Goal: Task Accomplishment & Management: Contribute content

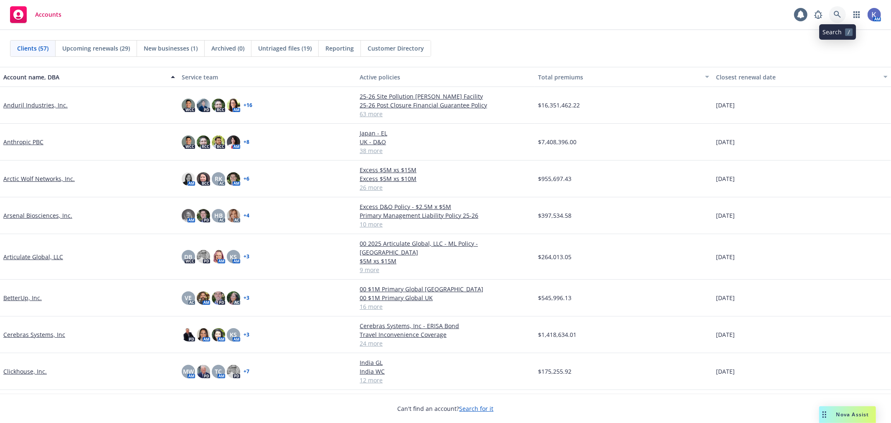
click at [837, 15] on icon at bounding box center [838, 15] width 8 height 8
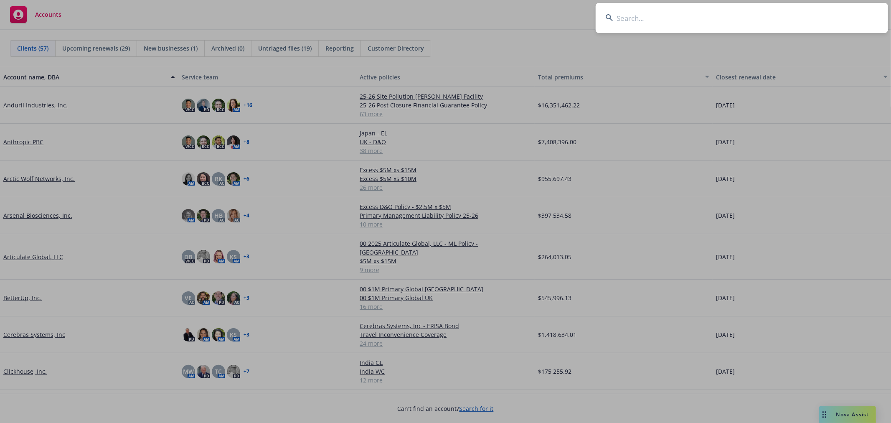
click at [705, 15] on input at bounding box center [742, 18] width 292 height 30
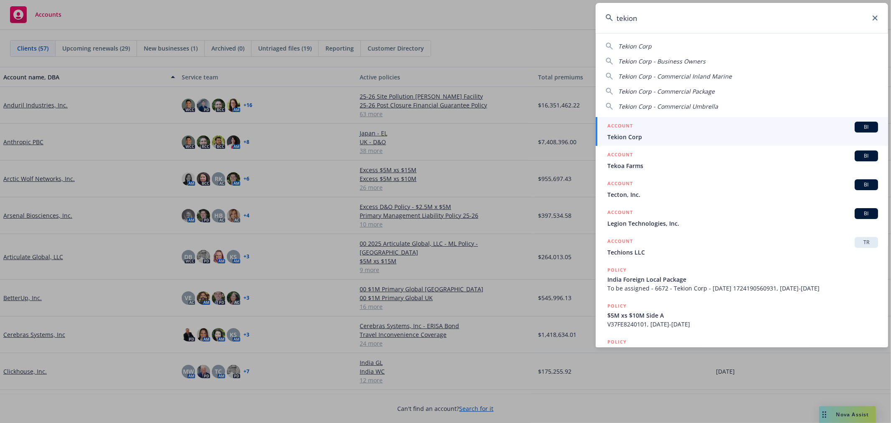
type input "tekion"
click at [624, 138] on span "Tekion Corp" at bounding box center [742, 136] width 271 height 9
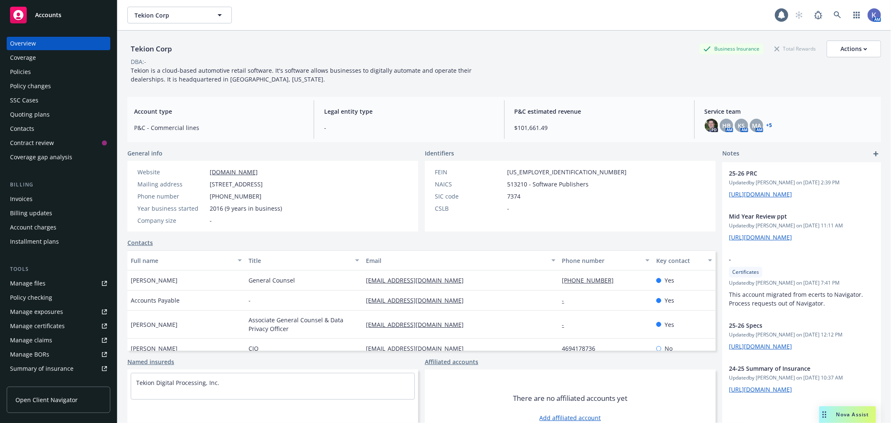
click at [39, 69] on div "Policies" at bounding box center [58, 71] width 97 height 13
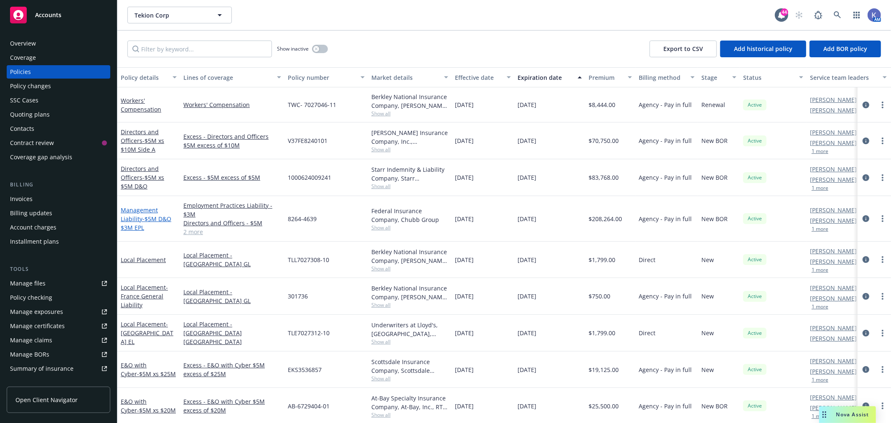
click at [133, 211] on link "Management Liability - $5M D&O $3M EPL" at bounding box center [146, 218] width 51 height 25
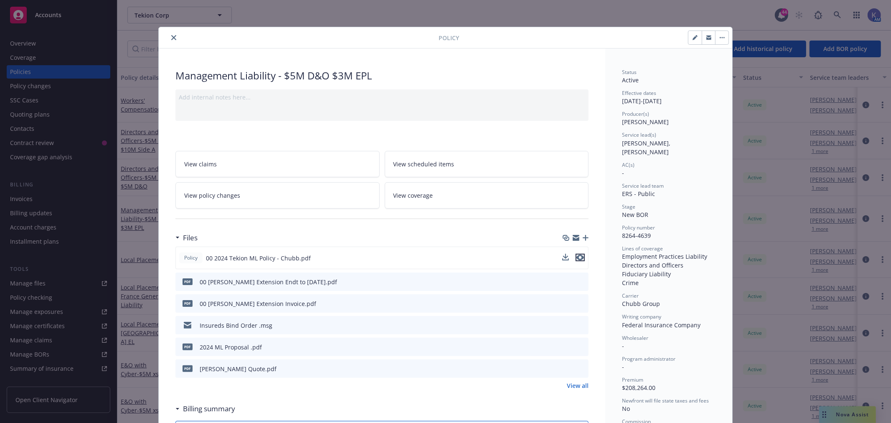
click at [577, 256] on icon "preview file" at bounding box center [580, 257] width 8 height 6
click at [577, 324] on icon "preview file" at bounding box center [581, 325] width 8 height 6
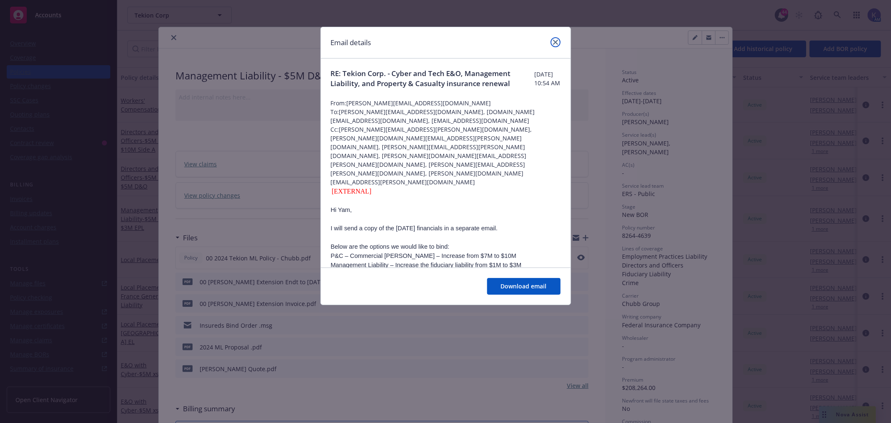
click at [553, 42] on icon "close" at bounding box center [555, 42] width 5 height 5
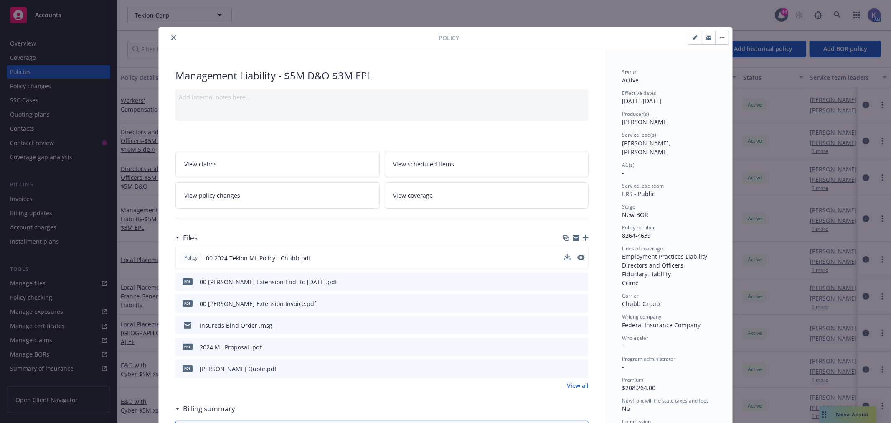
click at [172, 35] on icon "close" at bounding box center [173, 37] width 5 height 5
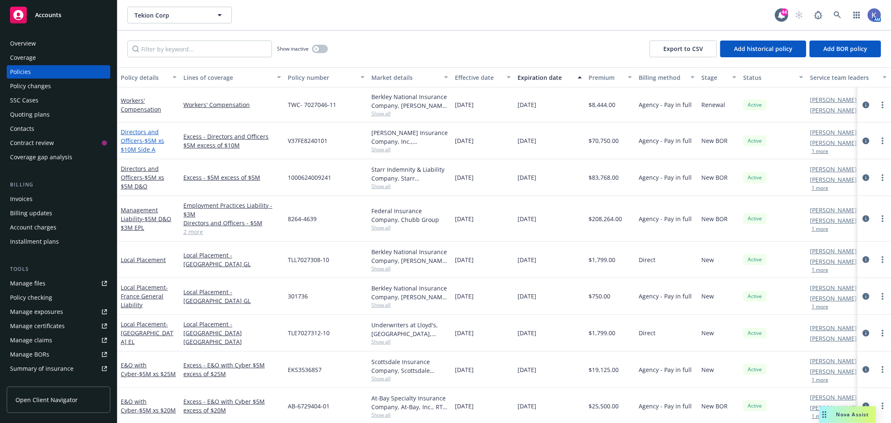
click at [134, 150] on span "- $5M xs $10M Side A" at bounding box center [142, 145] width 43 height 17
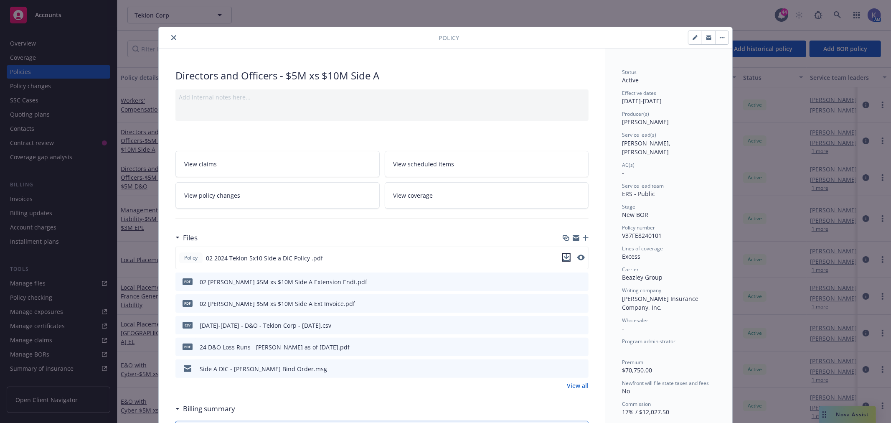
click at [564, 257] on icon "download file" at bounding box center [566, 256] width 5 height 5
click at [171, 38] on icon "close" at bounding box center [173, 37] width 5 height 5
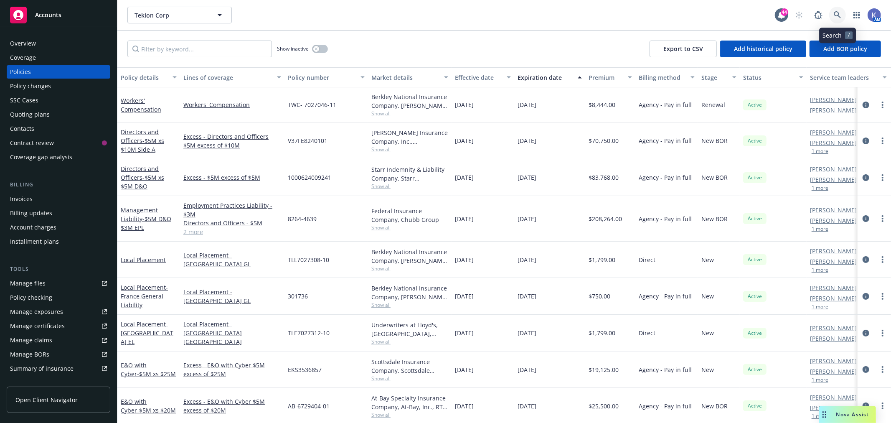
click at [835, 13] on icon at bounding box center [837, 14] width 7 height 7
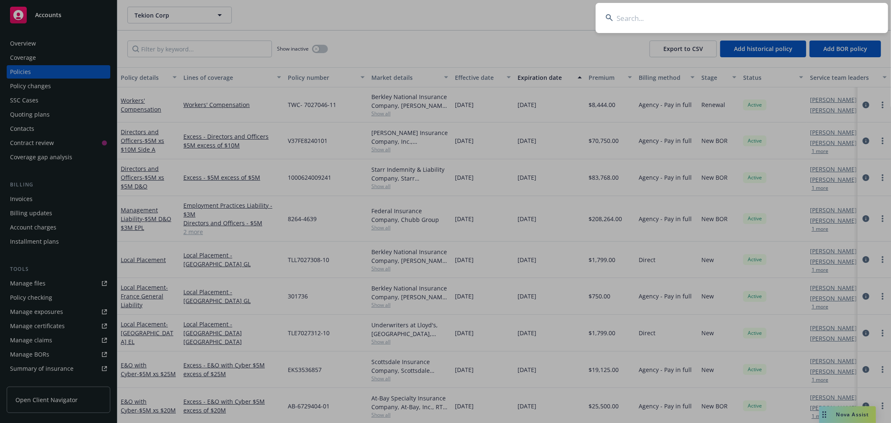
click at [788, 15] on input at bounding box center [742, 18] width 292 height 30
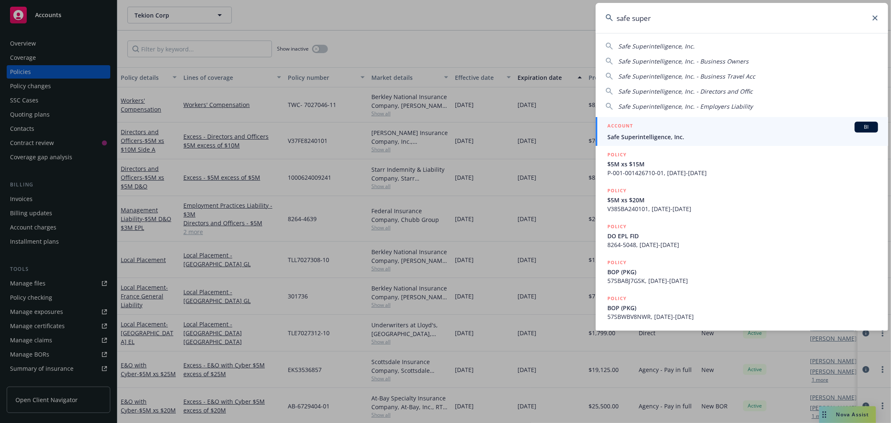
type input "safe super"
click at [635, 136] on span "Safe Superintelligence, Inc." at bounding box center [742, 136] width 271 height 9
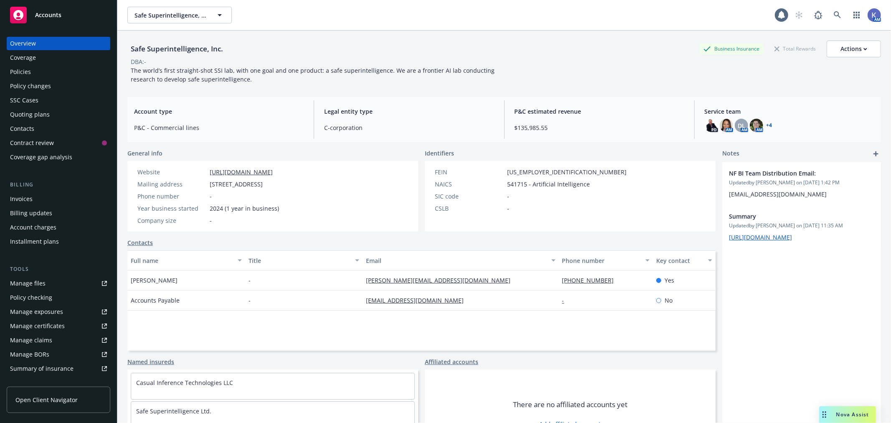
click at [28, 73] on div "Policies" at bounding box center [20, 71] width 21 height 13
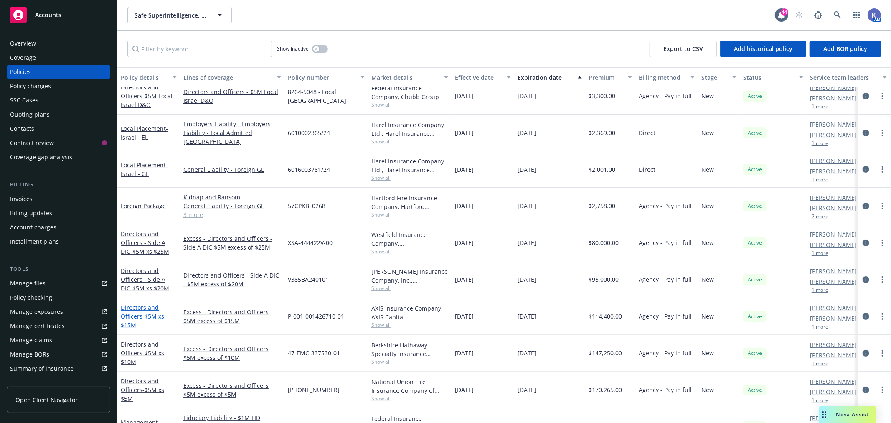
scroll to position [93, 0]
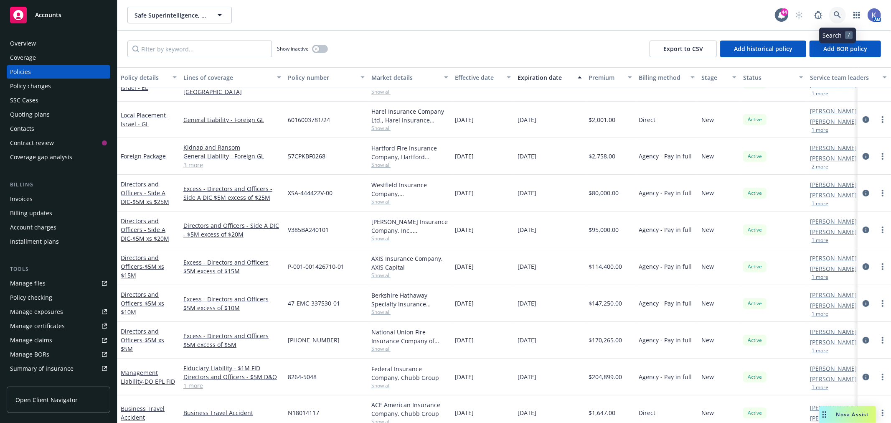
click at [840, 14] on icon at bounding box center [838, 15] width 8 height 8
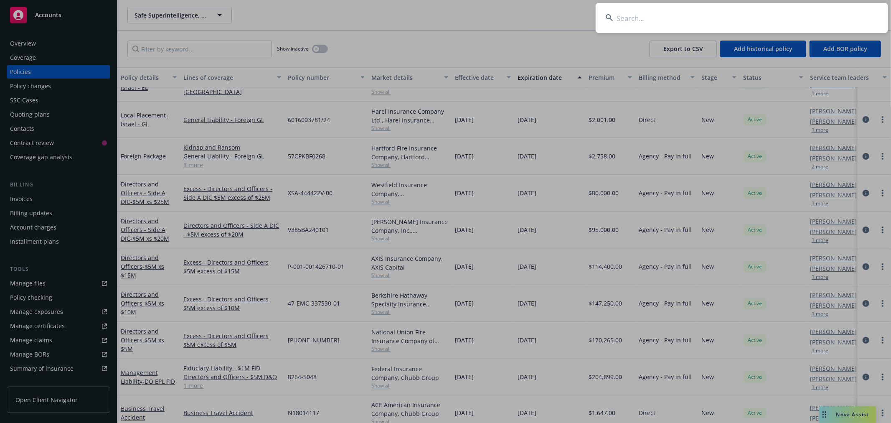
click at [772, 22] on input at bounding box center [742, 18] width 292 height 30
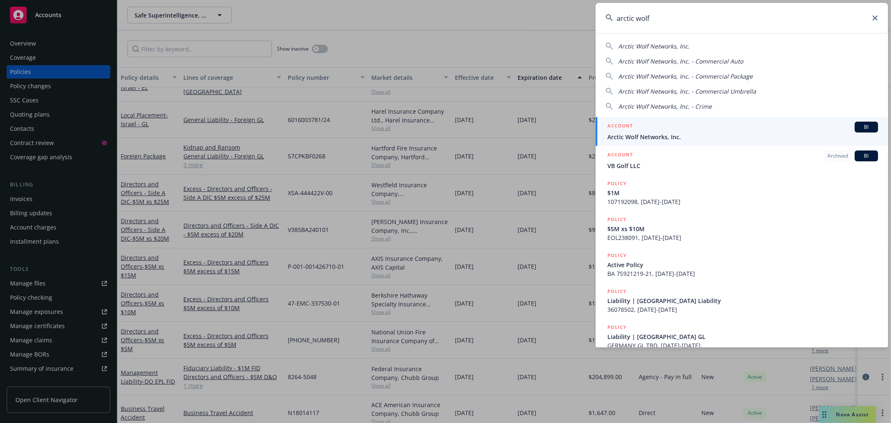
type input "arctic wolf"
click at [640, 136] on span "Arctic Wolf Networks, Inc." at bounding box center [742, 136] width 271 height 9
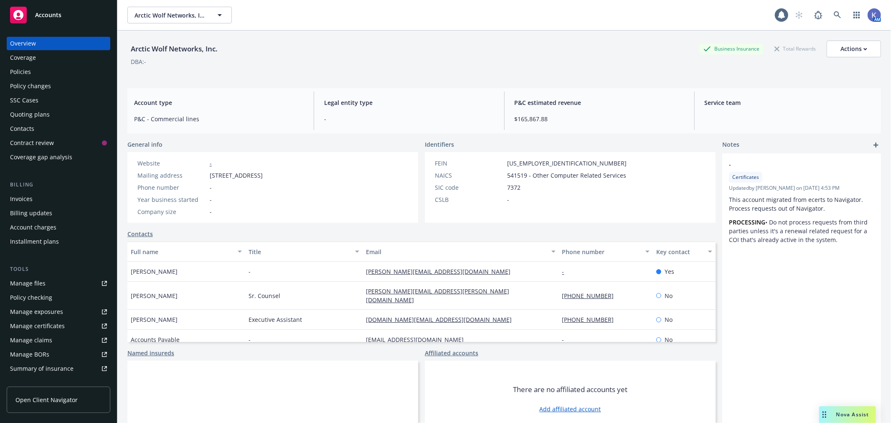
click at [49, 74] on div "Policies" at bounding box center [58, 71] width 97 height 13
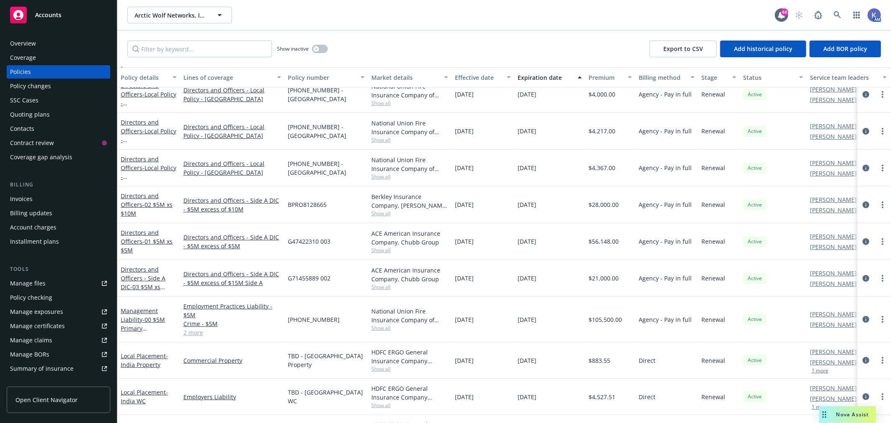
scroll to position [185, 0]
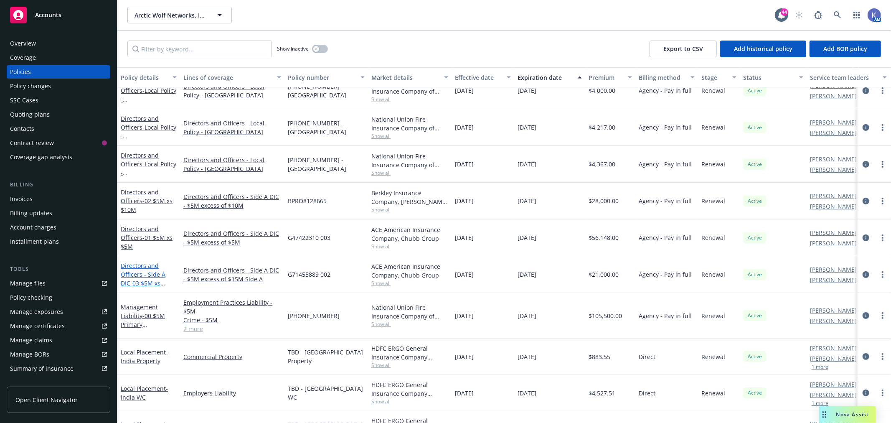
click at [160, 276] on link "Directors and Officers - Side A DIC - 03 $5M xs $15M" at bounding box center [143, 278] width 45 height 34
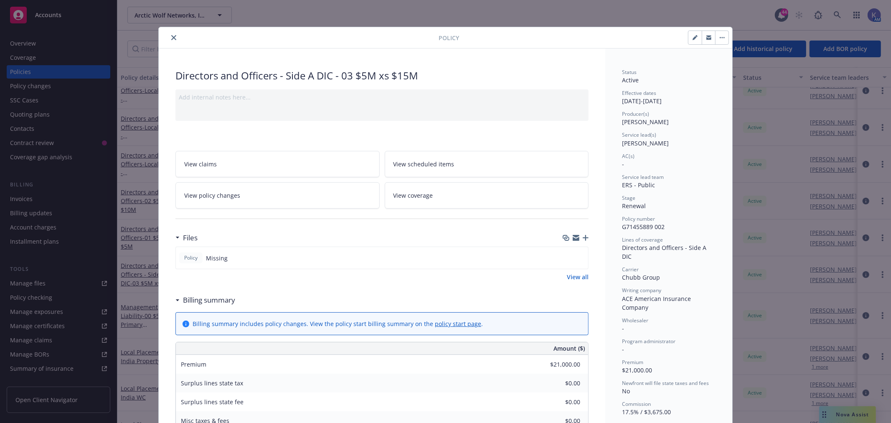
click at [583, 237] on icon "button" at bounding box center [586, 238] width 6 height 6
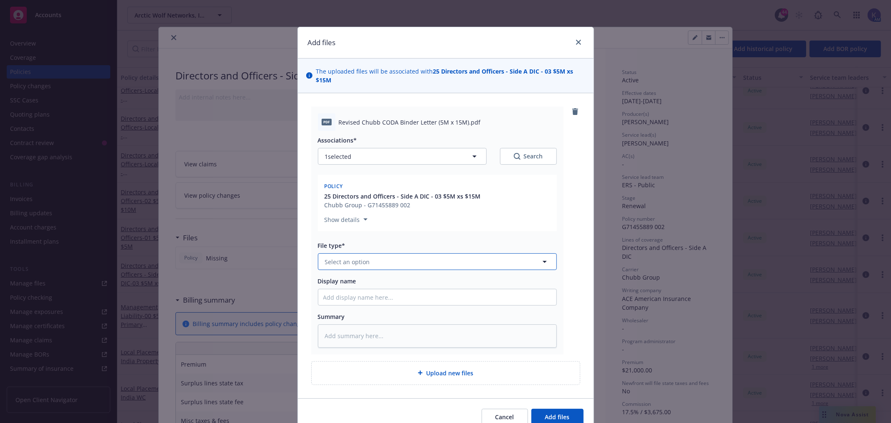
click at [358, 264] on span "Select an option" at bounding box center [347, 261] width 45 height 9
type input "binder"
click at [330, 292] on div "Binder" at bounding box center [437, 285] width 238 height 22
click at [401, 298] on input "Display name" at bounding box center [437, 297] width 238 height 16
click at [356, 299] on input "Display name" at bounding box center [437, 297] width 238 height 16
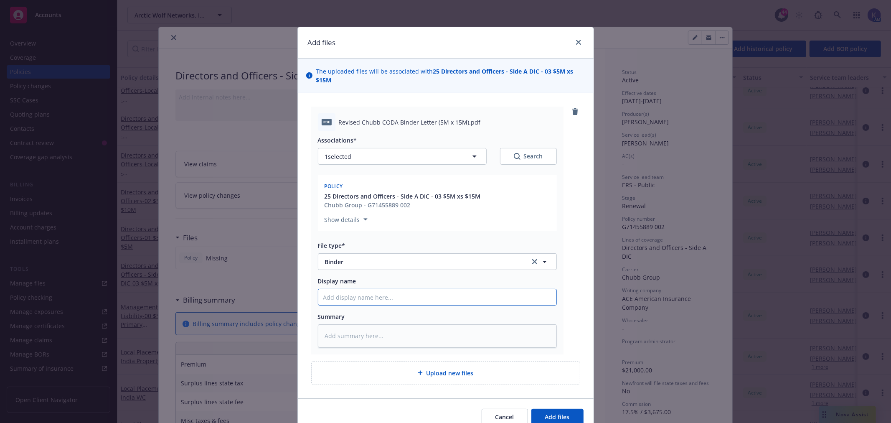
type textarea "x"
type input "0"
type textarea "x"
type input "03"
type textarea "x"
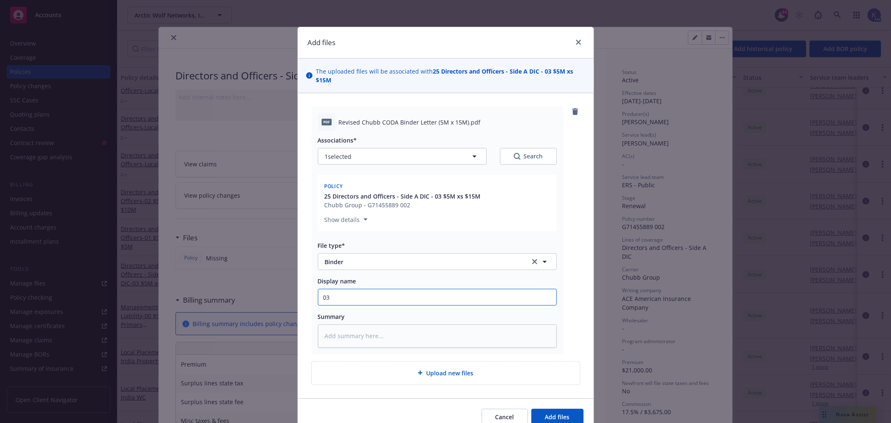
type input "03"
type textarea "x"
type input "03 2"
type textarea "x"
type input "03 20"
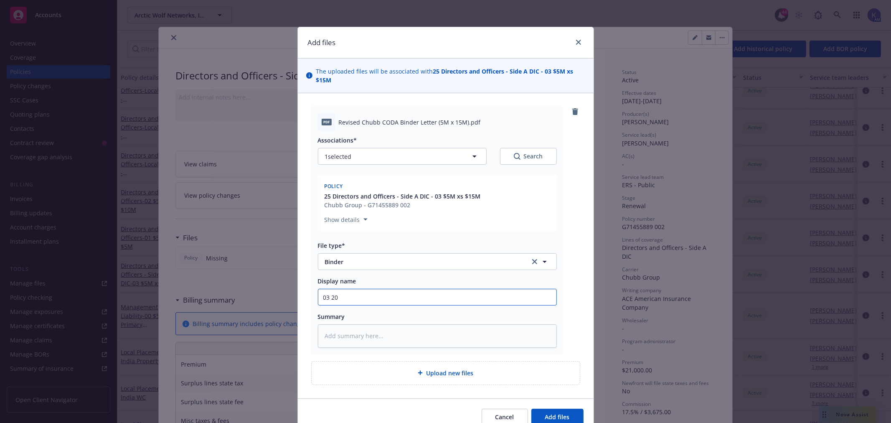
type textarea "x"
type input "03 202"
type textarea "x"
type input "03 2025"
type textarea "x"
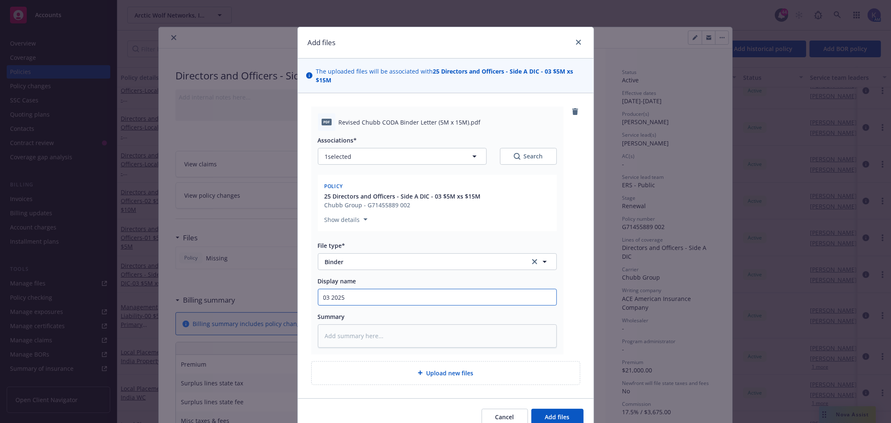
type input "03 2025"
type textarea "x"
type input "03 2025 A"
type textarea "x"
type input "03 2025 Ar"
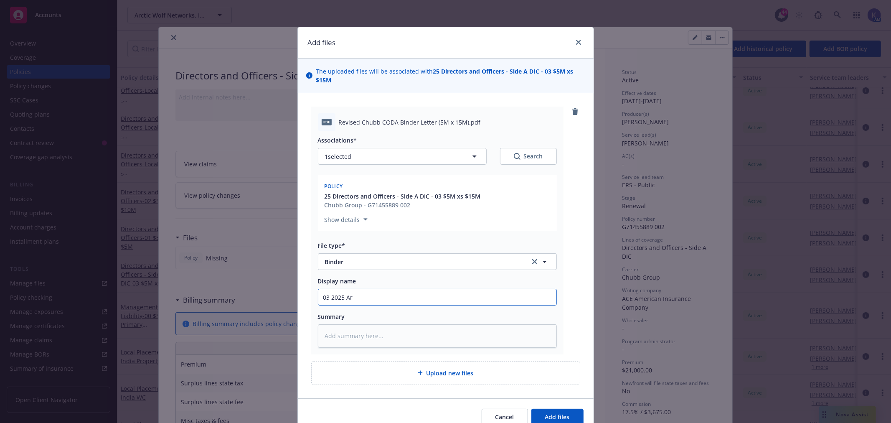
type textarea "x"
type input "03 2025 Arc"
type textarea "x"
type input "03 2025 Arct"
type textarea "x"
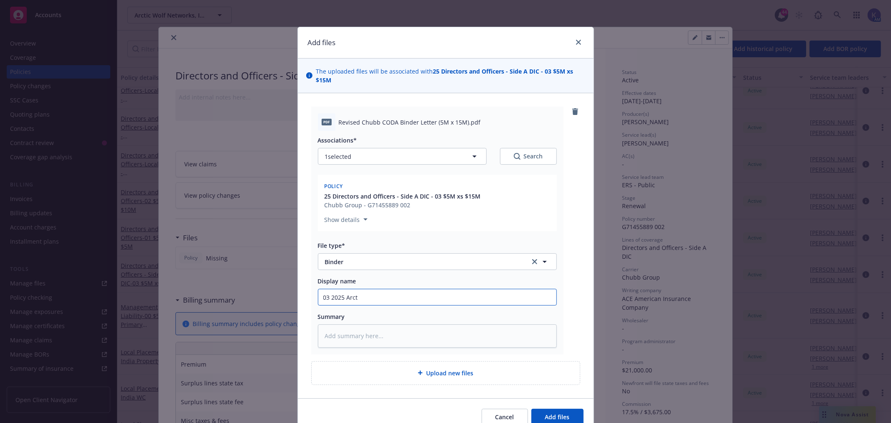
type input "03 2025 Arcti"
type textarea "x"
type input "03 2025 Arctic"
type textarea "x"
type input "03 2025 Arctic"
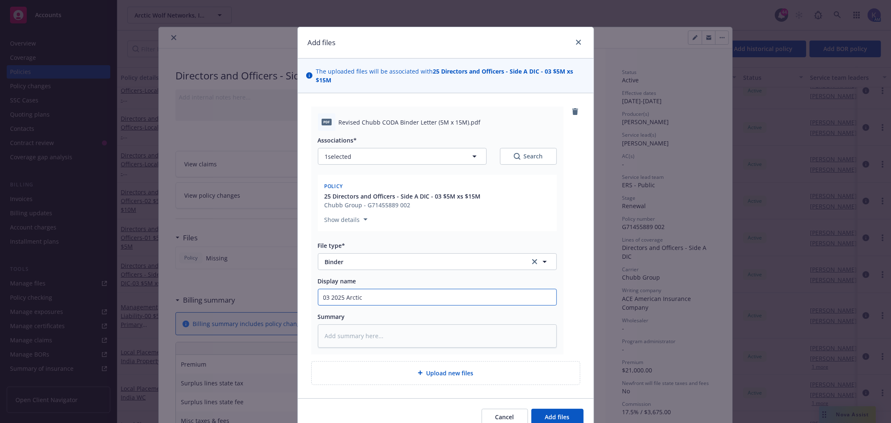
type textarea "x"
type input "03 2025 Arctic W"
type textarea "x"
type input "03 2025 Arctic Wo"
type textarea "x"
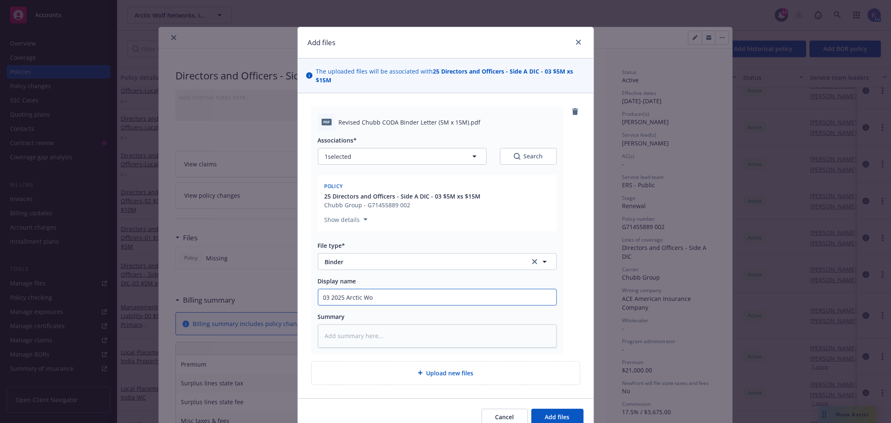
type input "03 2025 Arctic Wol"
type textarea "x"
type input "03 2025 Arctic Wolf"
type textarea "x"
type input "03 2025 Arctic Wolf"
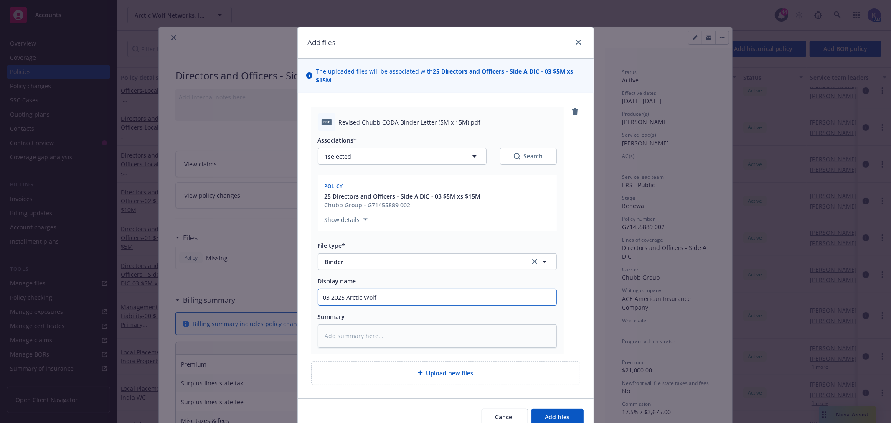
type textarea "x"
type input "03 2025 Arctic Wolf 5"
type textarea "x"
type input "03 2025 Arctic Wolf 5x"
type textarea "x"
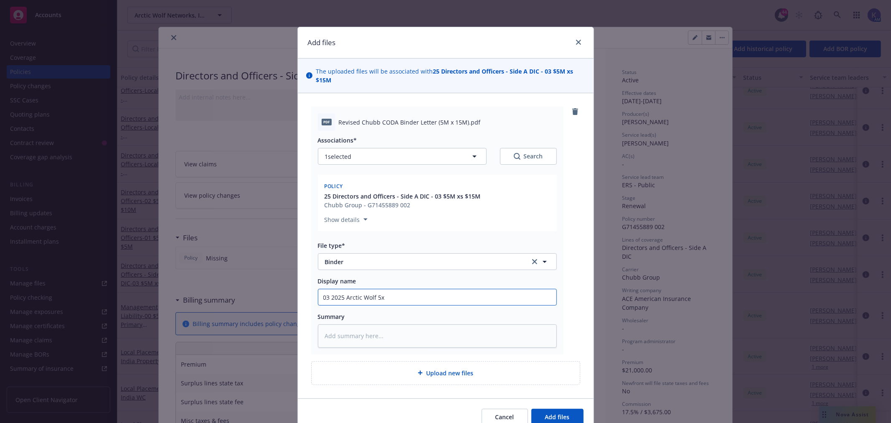
type input "03 2025 Arctic Wolf 5x1"
type textarea "x"
type input "03 2025 Arctic Wolf 5x15"
type textarea "x"
type input "03 2025 Arctic Wolf 5x15"
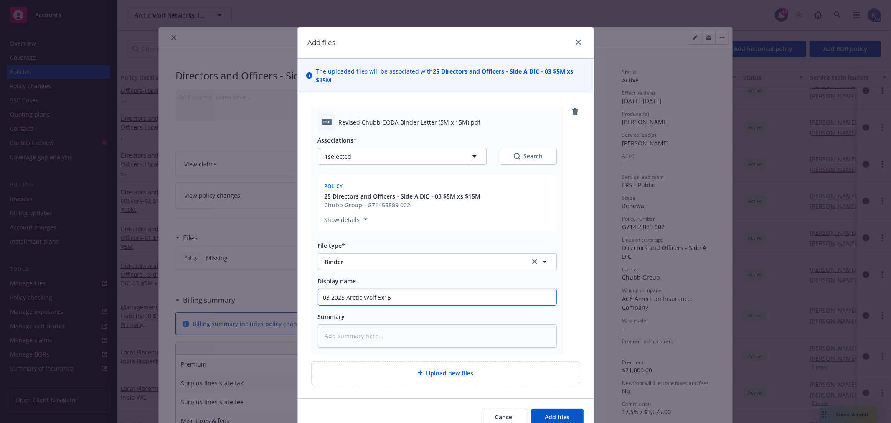
type textarea "x"
type input "03 2025 Arctic Wolf 5x15 S"
type textarea "x"
type input "03 2025 Arctic Wolf 5x15 Si"
type textarea "x"
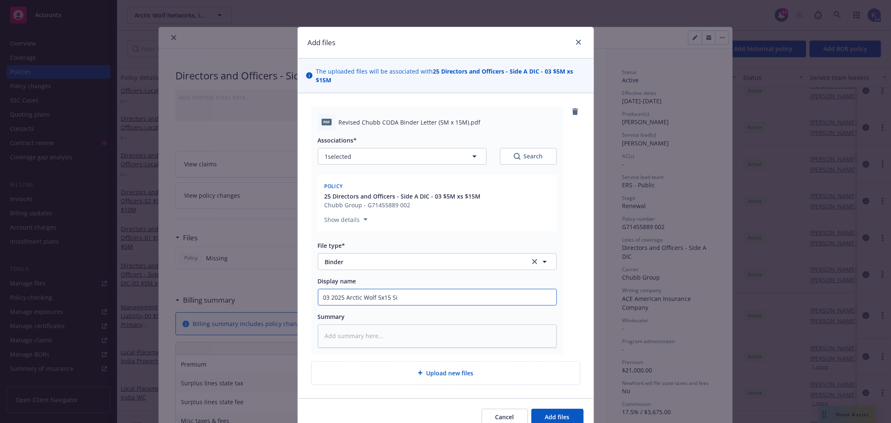
type input "03 2025 Arctic Wolf 5x15 Sid"
type textarea "x"
type input "03 2025 Arctic Wolf 5x15 Side"
type textarea "x"
type input "03 2025 Arctic Wolf 5x15 Side"
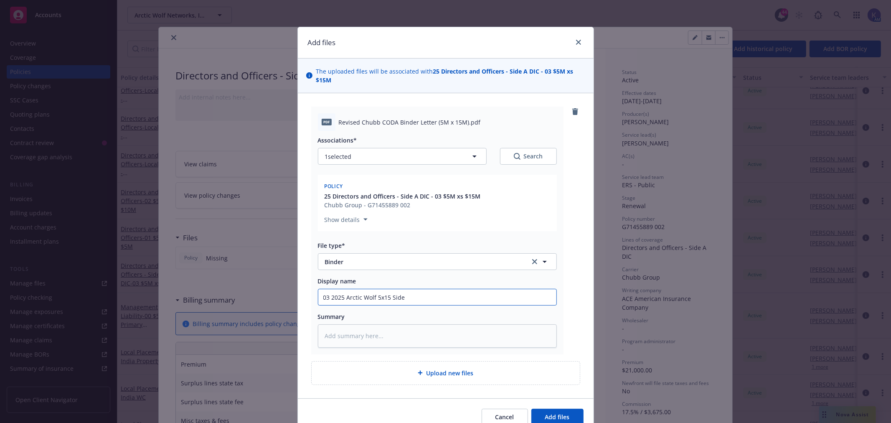
type textarea "x"
type input "03 2025 Arctic Wolf 5x15 Side A"
type textarea "x"
type input "03 2025 Arctic Wolf 5x15 Side A"
type textarea "x"
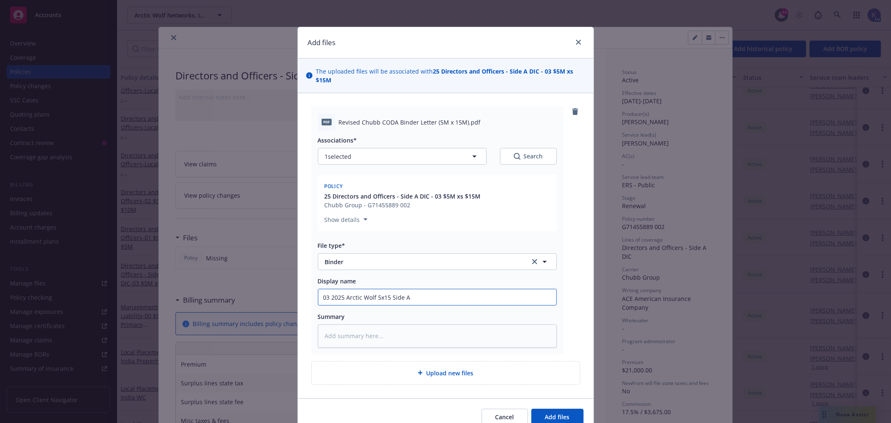
type input "03 2025 Arctic Wolf 5x15 Side A D"
type textarea "x"
type input "03 2025 Arctic Wolf 5x15 Side A DI"
type textarea "x"
type input "03 2025 Arctic Wolf 5x15 Side A DIC"
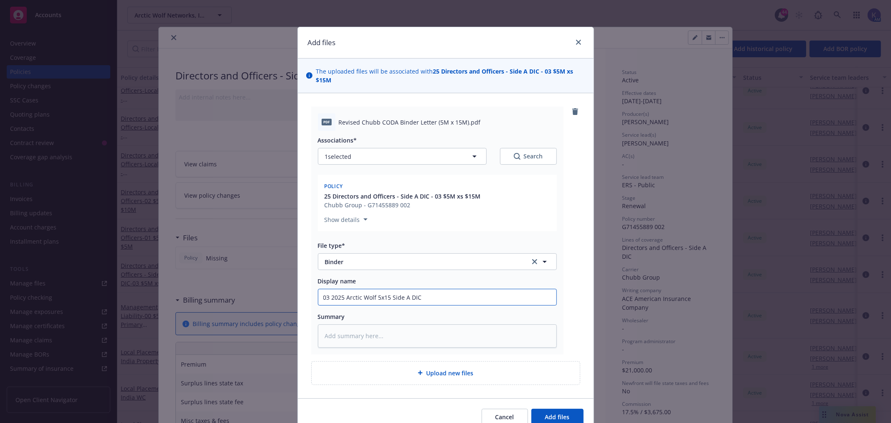
type textarea "x"
type input "03 2025 Arctic Wolf 5x15 Side A DIC"
type textarea "x"
type input "03 2025 Arctic Wolf 5x15 Side A DIC B"
type textarea "x"
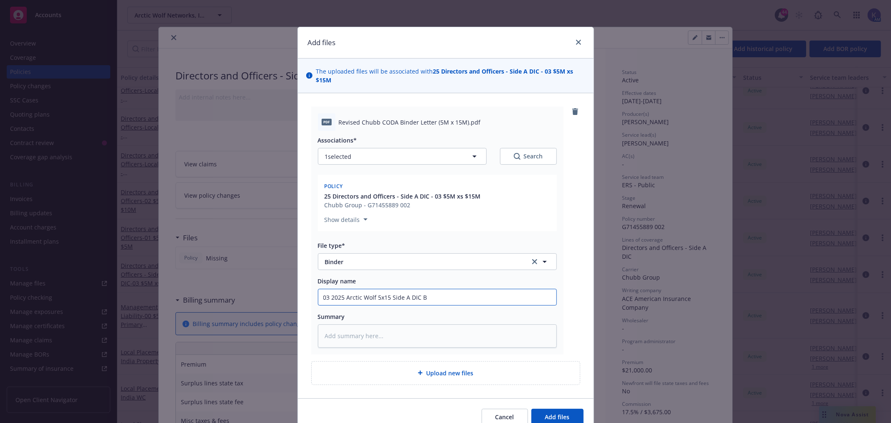
type input "03 2025 Arctic Wolf 5x15 Side A DIC Bi"
type textarea "x"
type input "03 2025 Arctic Wolf 5x15 Side A DIC Bin"
type textarea "x"
type input "03 2025 Arctic Wolf 5x15 Side A DIC Bind"
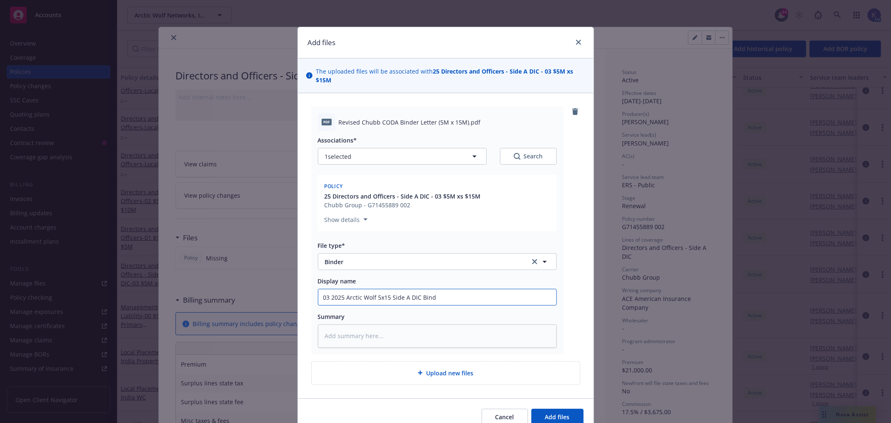
type textarea "x"
type input "03 2025 Arctic Wolf 5x15 Side A DIC Binde"
type textarea "x"
type input "03 2025 Arctic Wolf 5x15 Side A DIC Binder"
type textarea "x"
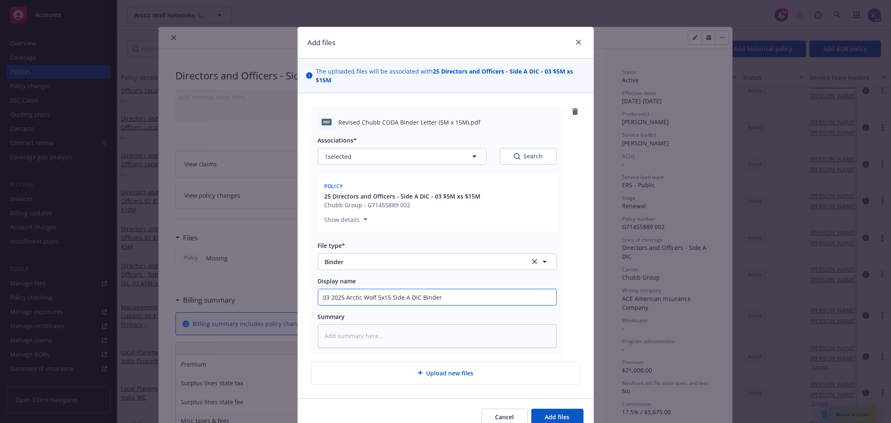
type input "03 2025 Arctic Wolf 5x15 Side A DIC Binder"
type textarea "x"
type input "03 2025 Arctic Wolf 5x15 Side A DIC Binder -"
type textarea "x"
type input "03 2025 Arctic Wolf 5x15 Side A DIC Binder -"
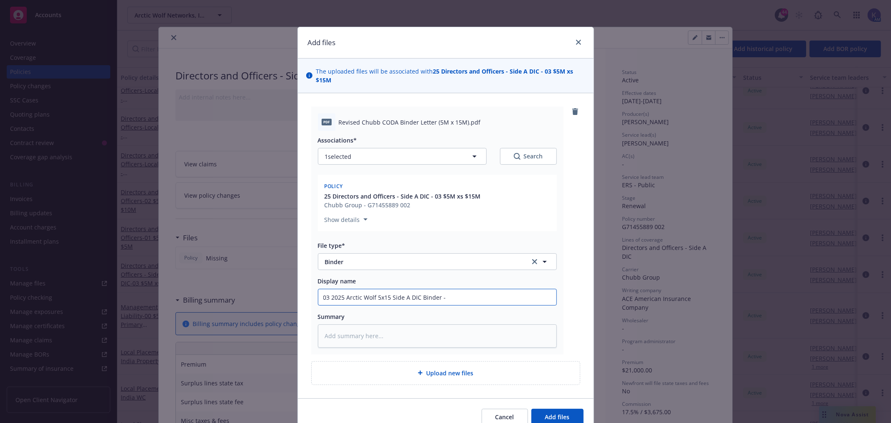
type textarea "x"
type input "03 2025 Arctic Wolf 5x15 Side A DIC Binder - C"
type textarea "x"
type input "03 2025 Arctic Wolf 5x15 Side A DIC Binder - Ch"
type textarea "x"
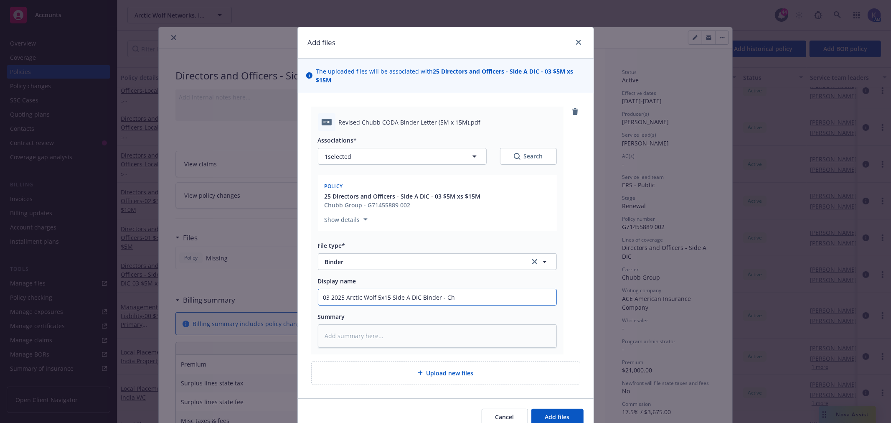
type input "03 2025 Arctic Wolf 5x15 Side A DIC [PERSON_NAME]"
type textarea "x"
type input "03 2025 Arctic Wolf 5x15 Side A DIC Binder - Chub"
type textarea "x"
type input "03 2025 Arctic Wolf 5x15 Side A DIC [PERSON_NAME]"
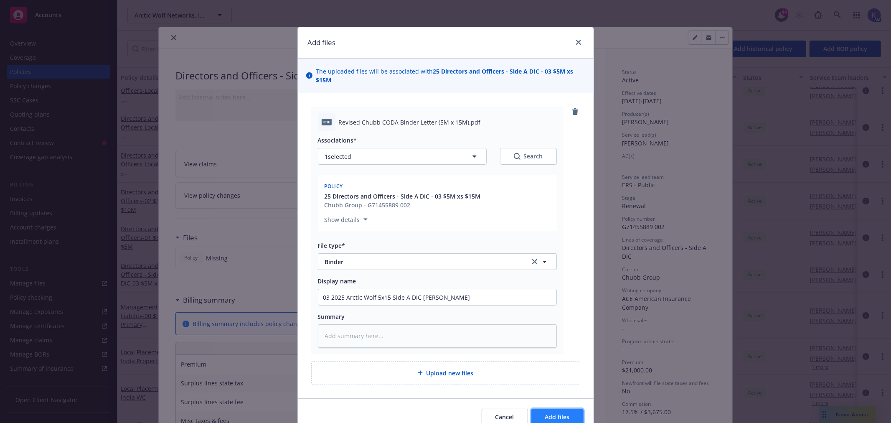
click at [548, 416] on span "Add files" at bounding box center [557, 417] width 25 height 8
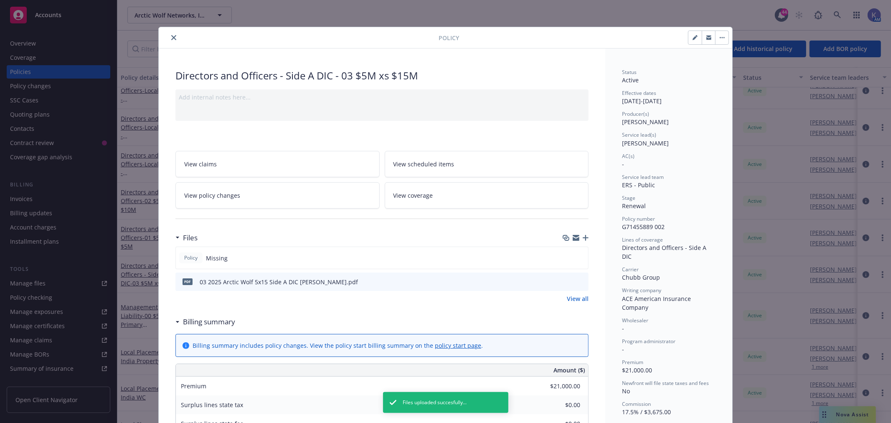
click at [171, 39] on icon "close" at bounding box center [173, 37] width 5 height 5
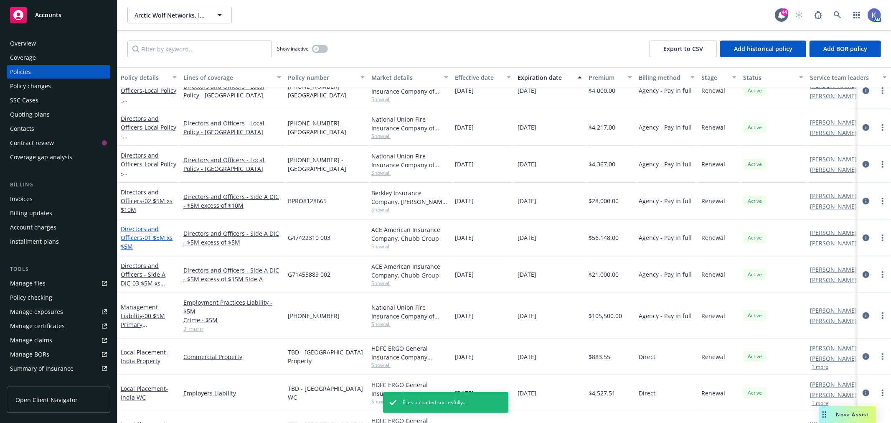
click at [149, 237] on span "- 01 $5M xs $5M" at bounding box center [147, 241] width 52 height 17
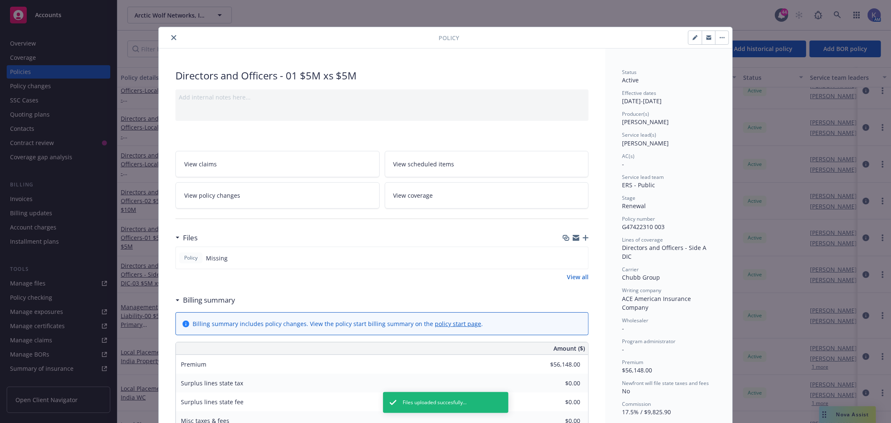
click at [583, 236] on icon "button" at bounding box center [586, 238] width 6 height 6
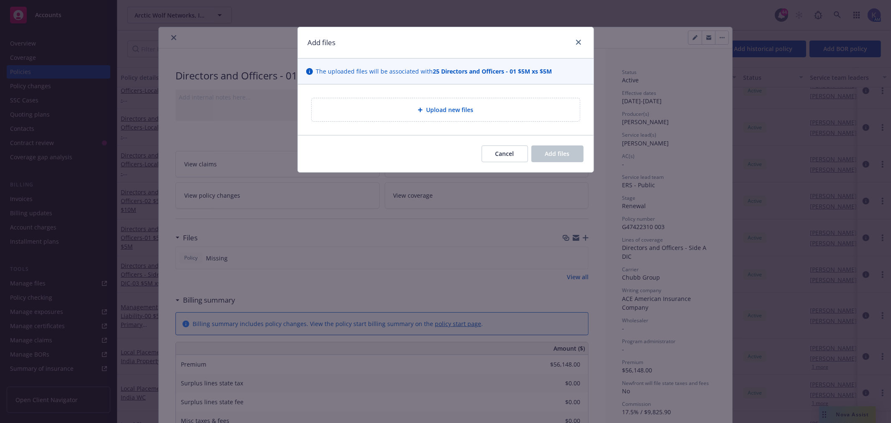
type textarea "x"
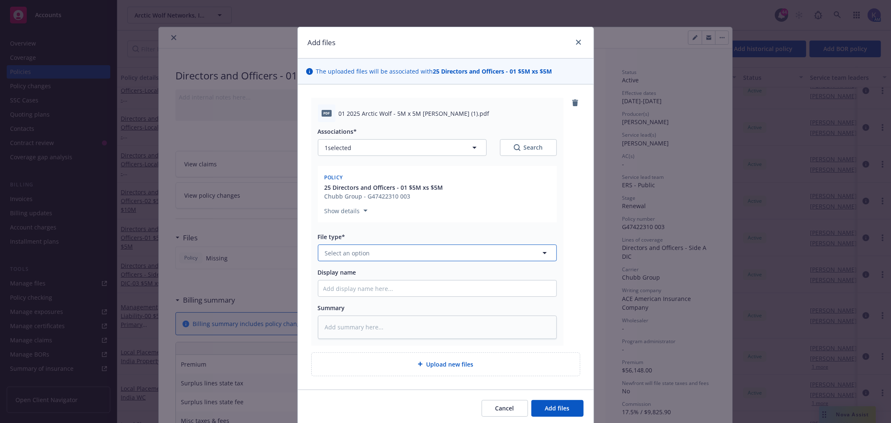
click at [341, 254] on span "Select an option" at bounding box center [347, 253] width 45 height 9
type input "binder"
click at [337, 273] on span "Binder" at bounding box center [336, 275] width 19 height 9
click at [356, 286] on input "Display name" at bounding box center [437, 288] width 238 height 16
click at [562, 406] on span "Add files" at bounding box center [557, 408] width 25 height 8
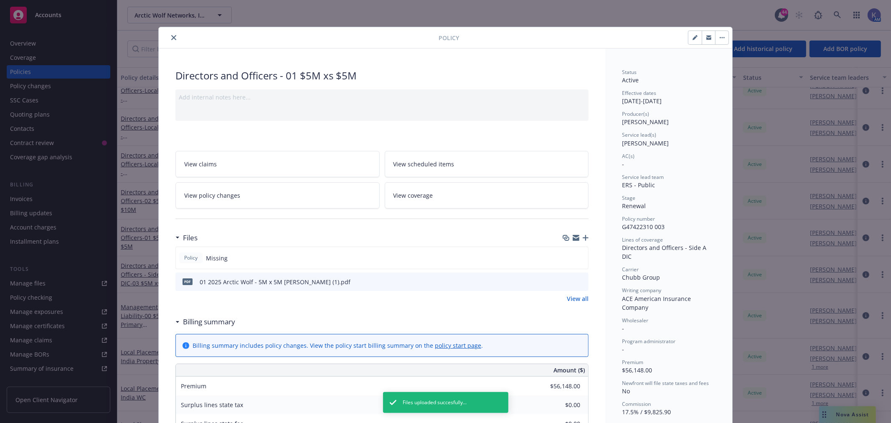
click at [172, 38] on icon "close" at bounding box center [173, 37] width 5 height 5
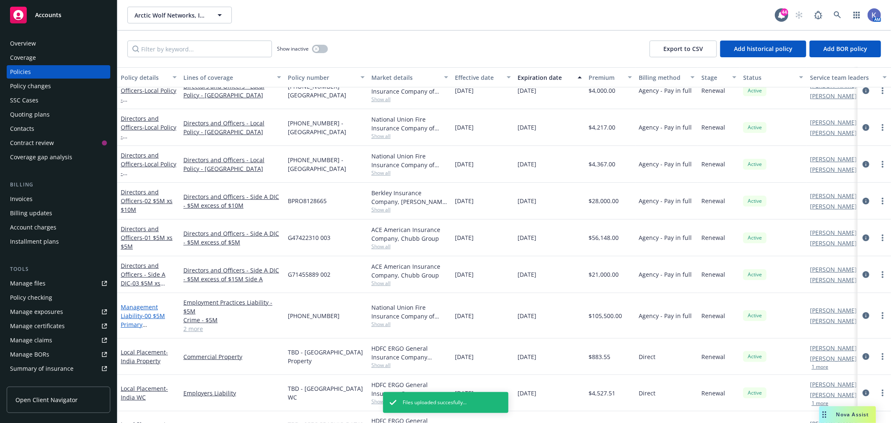
click at [151, 309] on link "Management Liability - 00 $5M Primary D&O/EPL/FID/Cr" at bounding box center [143, 320] width 44 height 34
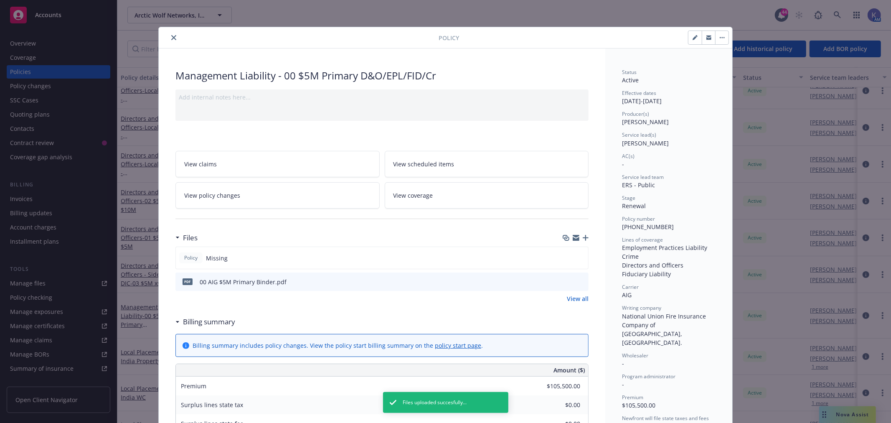
click at [171, 39] on icon "close" at bounding box center [173, 37] width 5 height 5
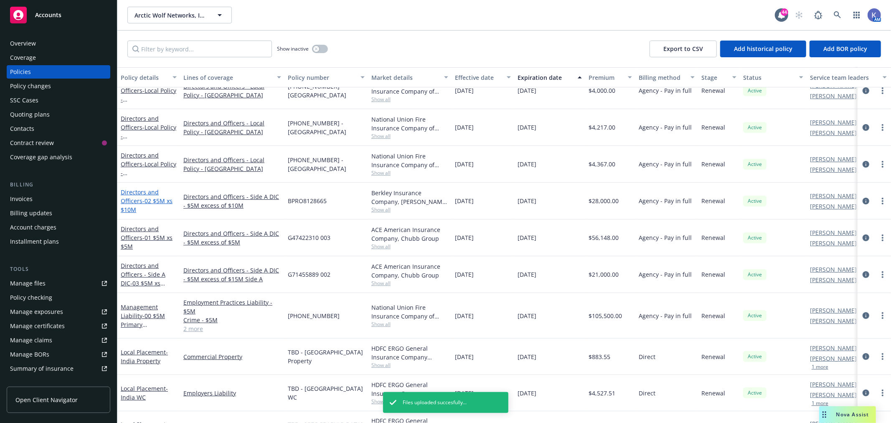
click at [160, 199] on span "- 02 $5M xs $10M" at bounding box center [147, 205] width 52 height 17
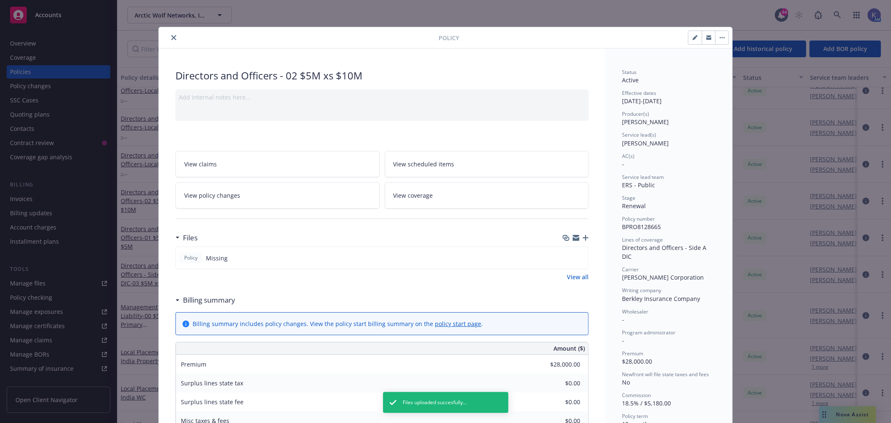
click at [583, 236] on icon "button" at bounding box center [586, 238] width 6 height 6
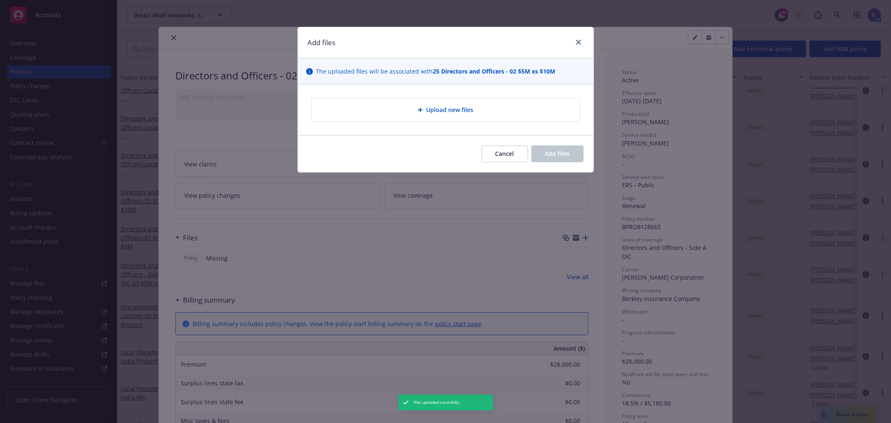
type textarea "x"
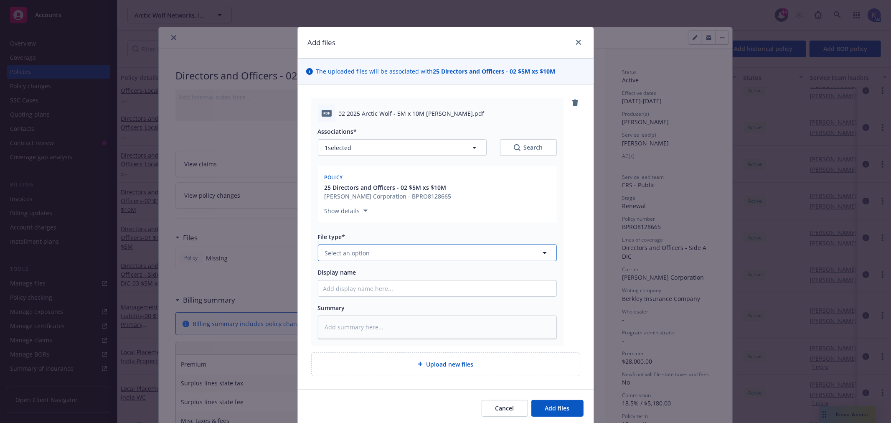
click at [408, 246] on button "Select an option" at bounding box center [437, 252] width 239 height 17
type input "binder"
click at [366, 277] on div "Binder" at bounding box center [437, 276] width 228 height 12
click at [573, 407] on button "Add files" at bounding box center [557, 408] width 52 height 17
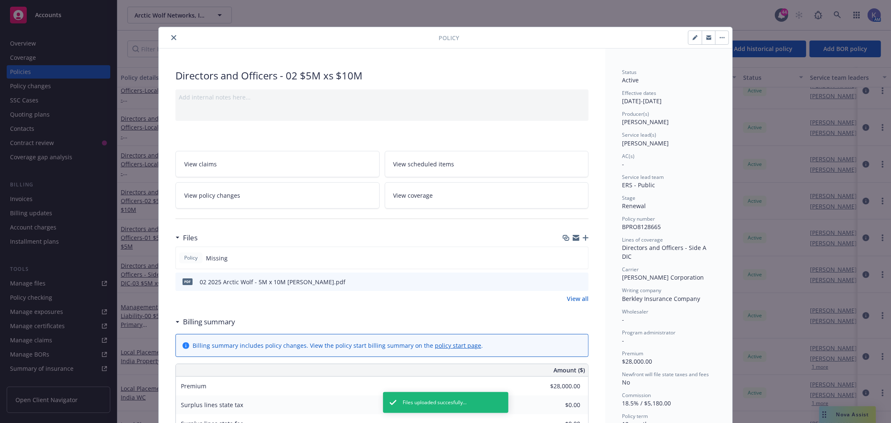
click at [171, 35] on icon "close" at bounding box center [173, 37] width 5 height 5
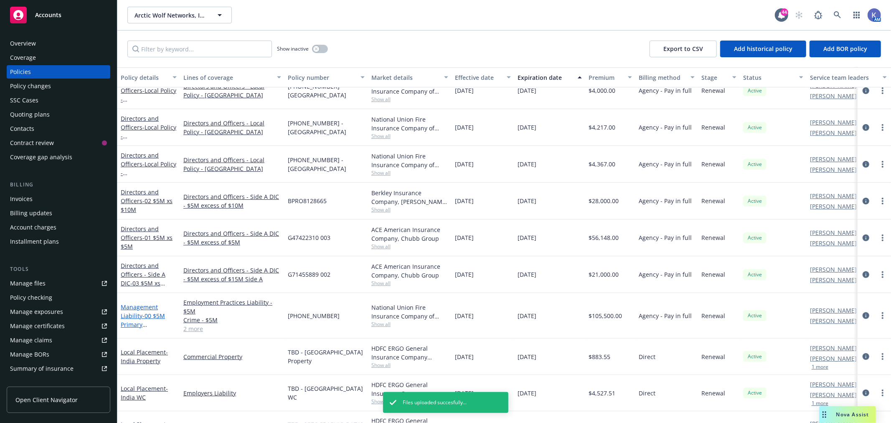
click at [149, 312] on span "- 00 $5M Primary D&O/EPL/FID/Cr" at bounding box center [143, 324] width 44 height 25
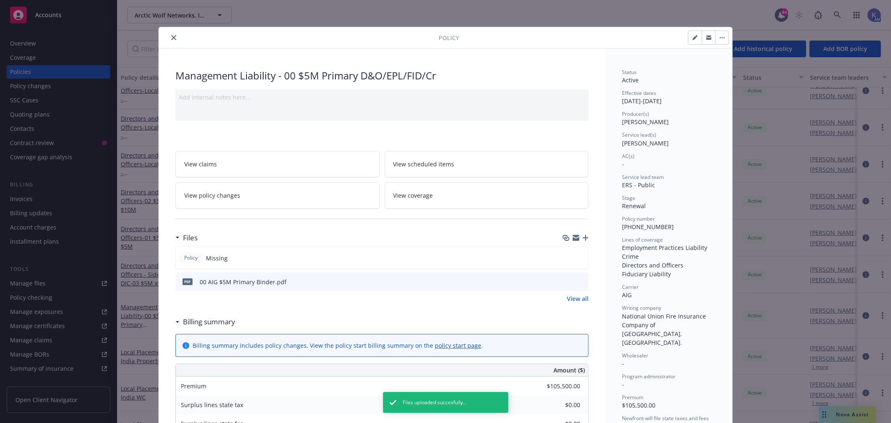
scroll to position [25, 0]
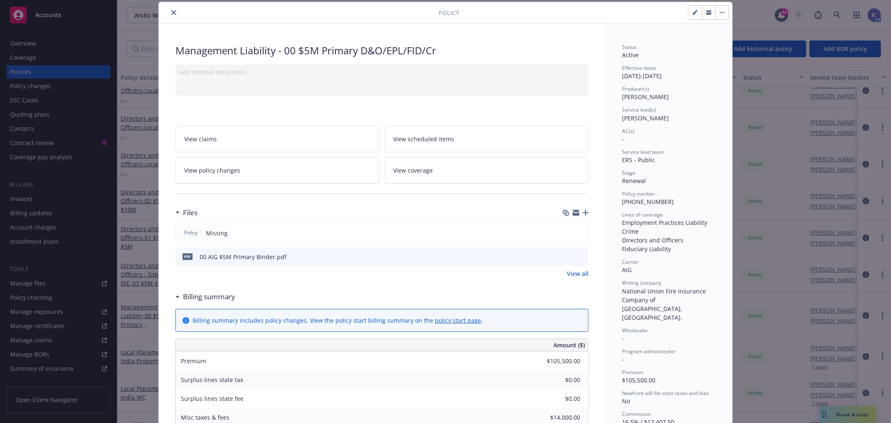
drag, startPoint x: 171, startPoint y: 13, endPoint x: 150, endPoint y: 145, distance: 133.4
click at [171, 13] on icon "close" at bounding box center [173, 12] width 5 height 5
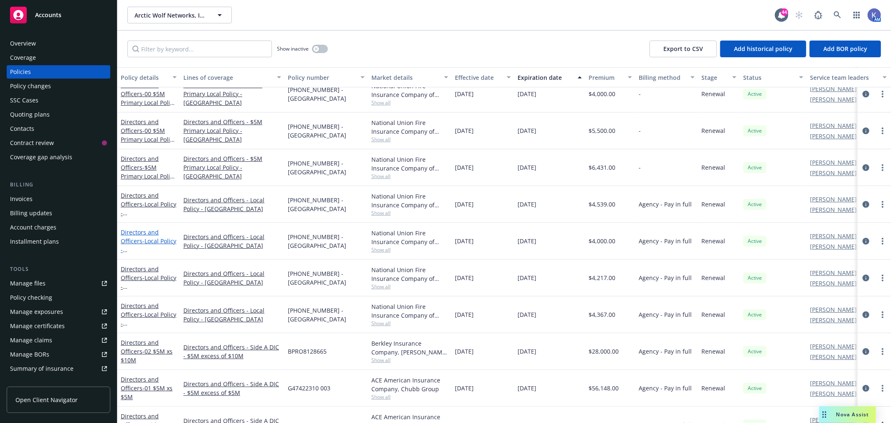
scroll to position [46, 0]
click at [140, 166] on link "Directors and Officers - $5M Primary Local Policy - [GEOGRAPHIC_DATA]" at bounding box center [148, 183] width 55 height 52
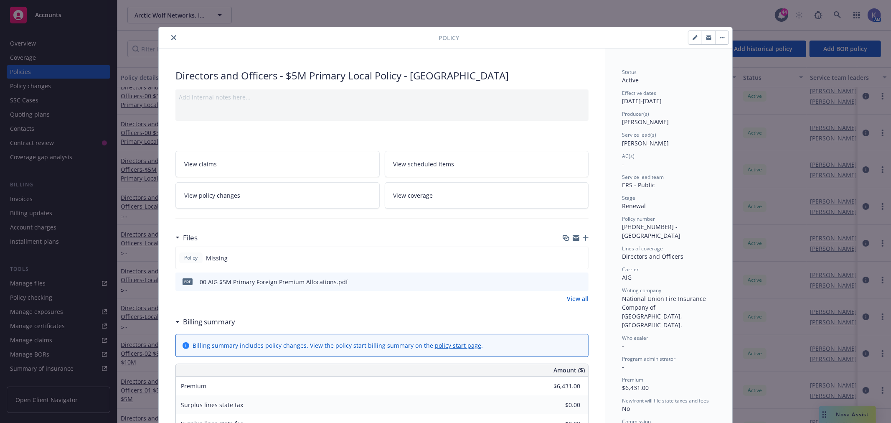
click at [583, 237] on icon "button" at bounding box center [586, 238] width 6 height 6
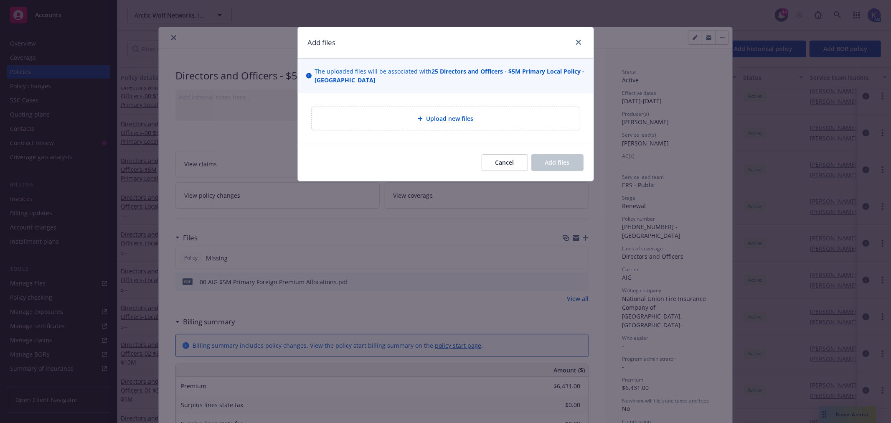
type textarea "x"
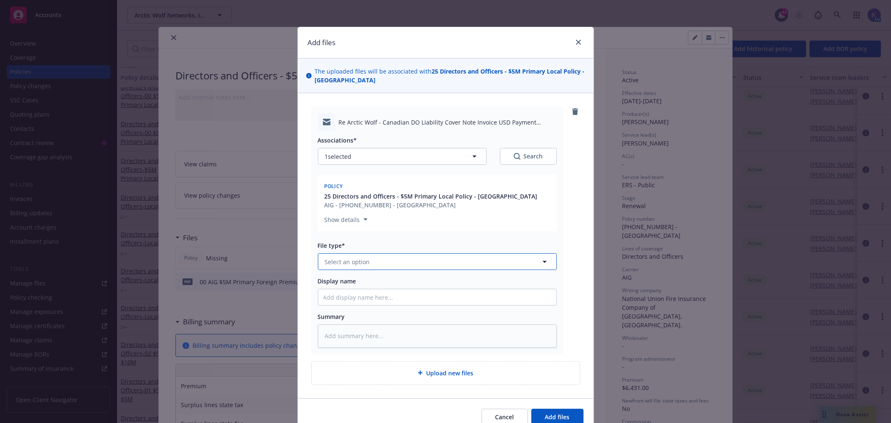
click at [360, 264] on span "Select an option" at bounding box center [347, 261] width 45 height 9
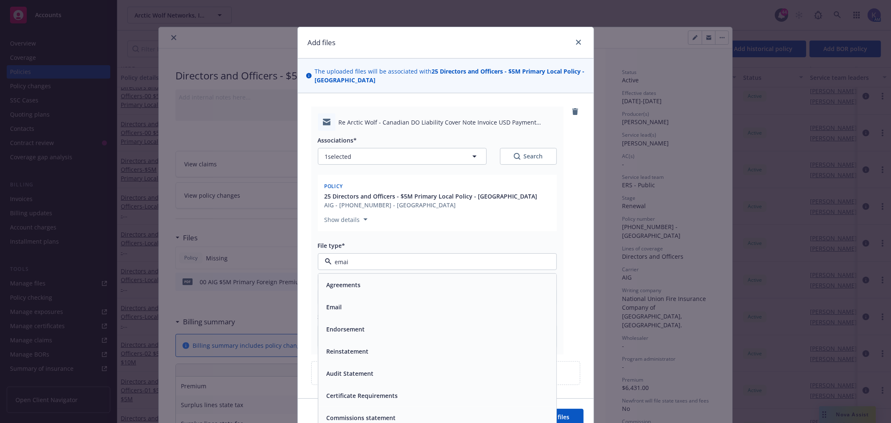
type input "email"
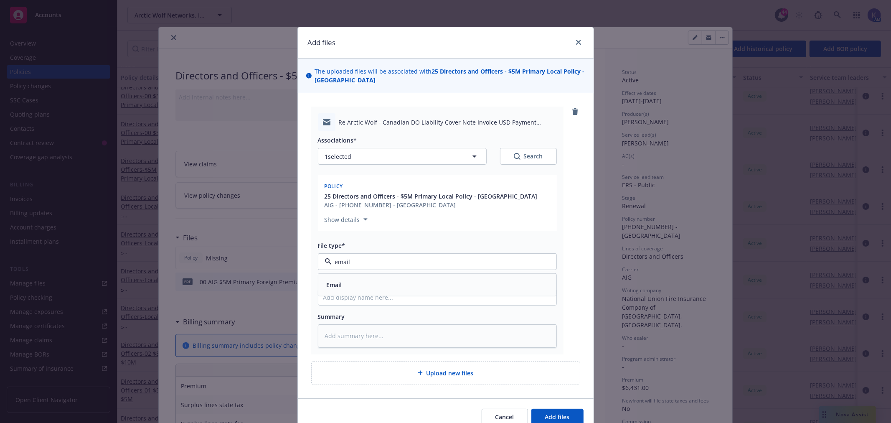
click at [361, 279] on div "Email" at bounding box center [437, 285] width 228 height 12
click at [354, 296] on input "Display name" at bounding box center [437, 297] width 238 height 16
type textarea "x"
type input "B"
type textarea "x"
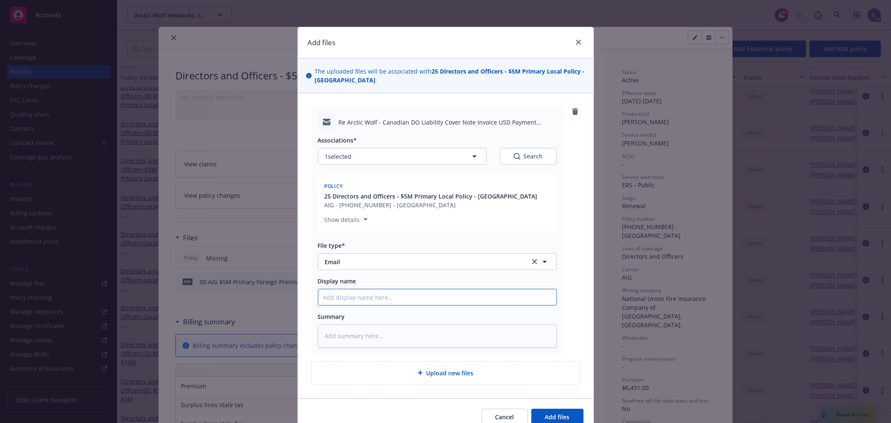
type textarea "x"
type input "I"
type textarea "x"
type input "In"
type textarea "x"
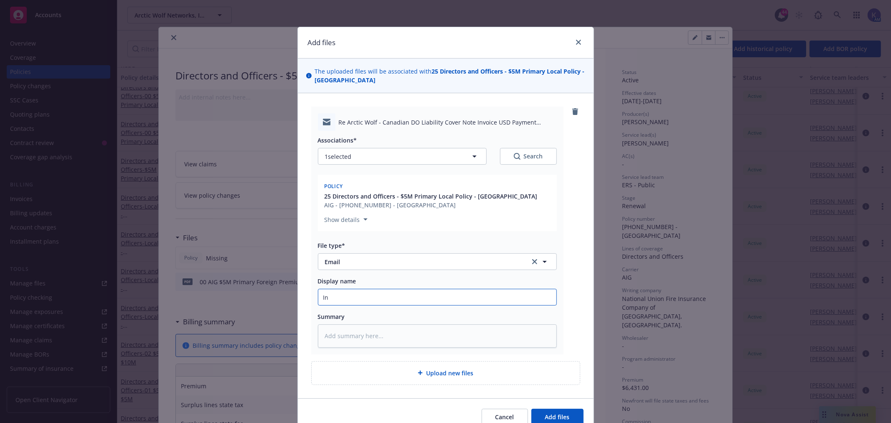
type input "Inv"
type textarea "x"
type input "Invo"
type textarea "x"
type input "Invoi"
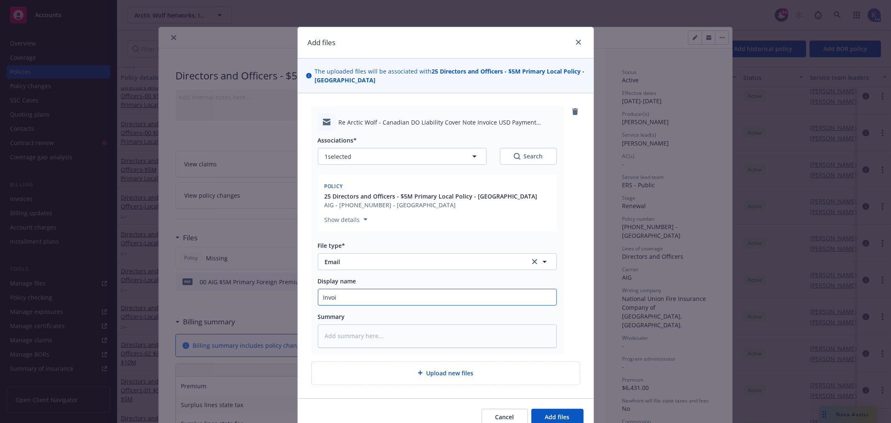
type textarea "x"
type input "Invoic"
type textarea "x"
type input "Invoice"
type textarea "x"
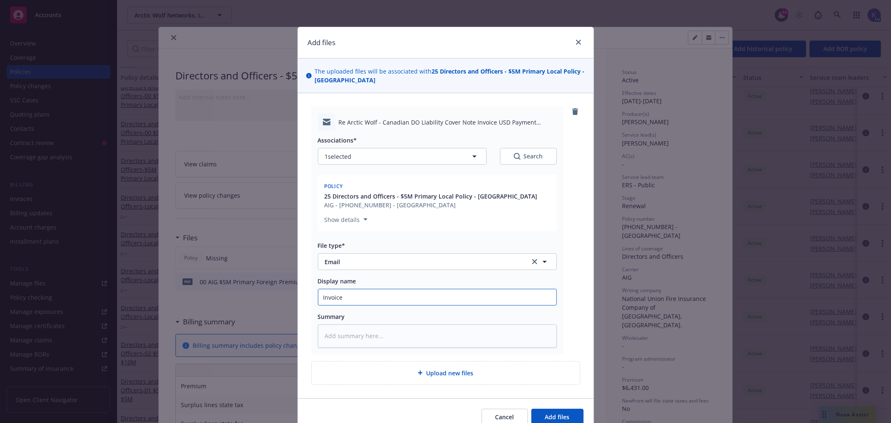
type input "Invoice"
type textarea "x"
type input "Invoice d"
type textarea "x"
type input "Invoice de"
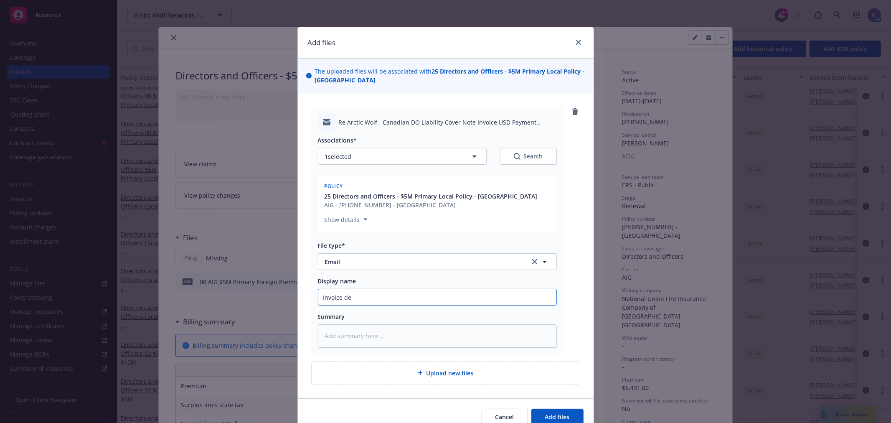
type textarea "x"
type input "Invoice del"
type textarea "x"
type input "Invoice deli"
type textarea "x"
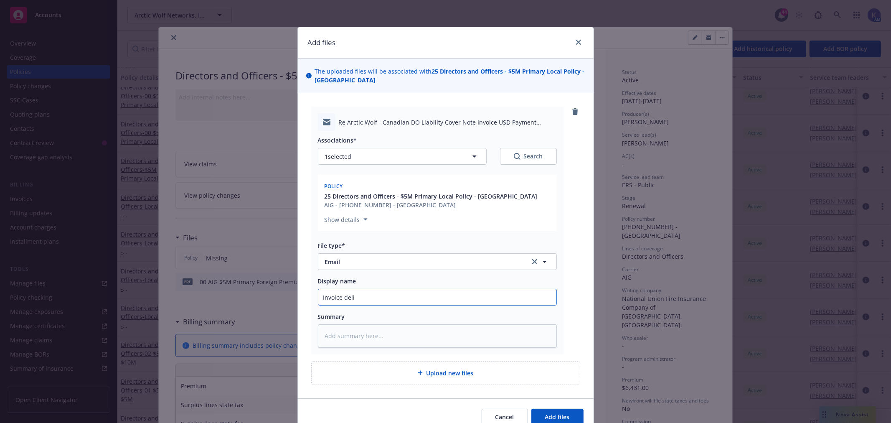
type input "Invoice deliv"
type textarea "x"
type input "Invoice delive"
type textarea "x"
type input "Invoice deliver"
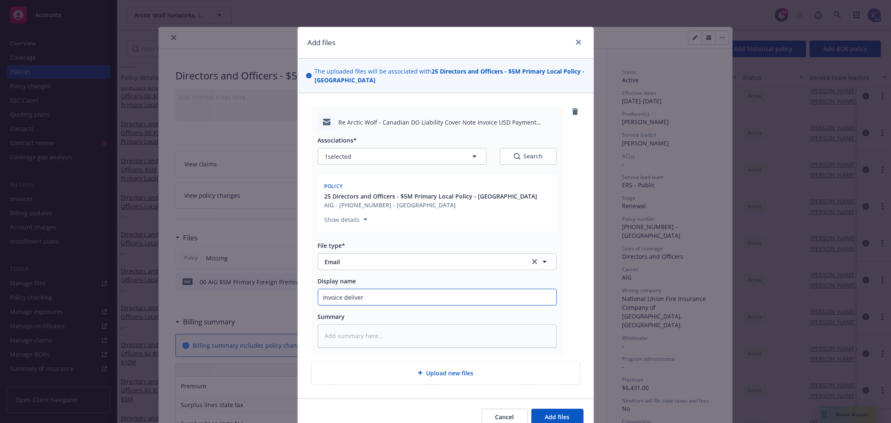
type textarea "x"
type input "Invoice delivere"
type textarea "x"
type input "Invoice delivered"
type textarea "x"
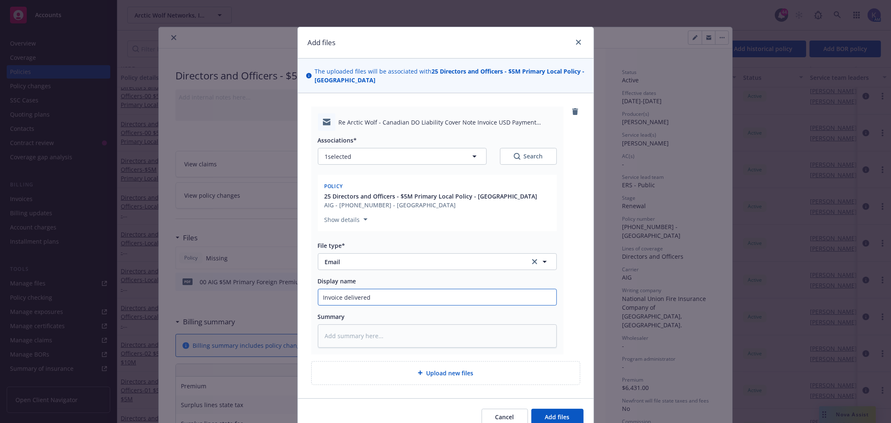
type input "Invoice delivered"
type textarea "x"
type input "Invoice delivered t"
type textarea "x"
type input "Invoice delivered to"
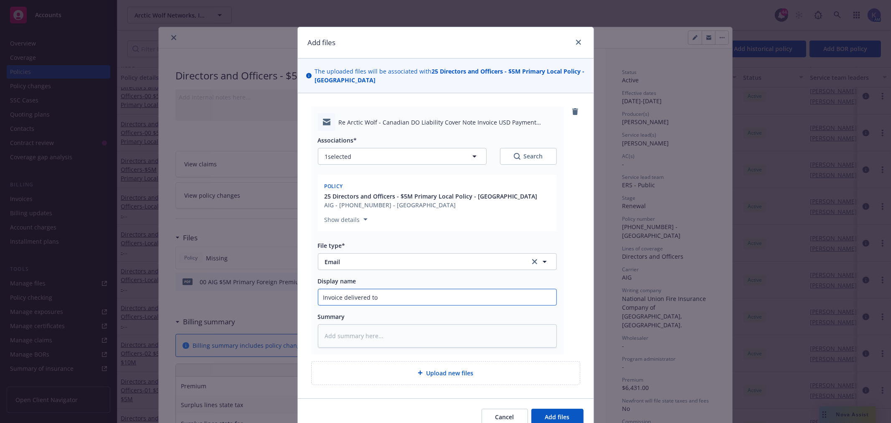
type textarea "x"
type input "Invoice delivered to"
type textarea "x"
type input "Invoice delivered to t"
type textarea "x"
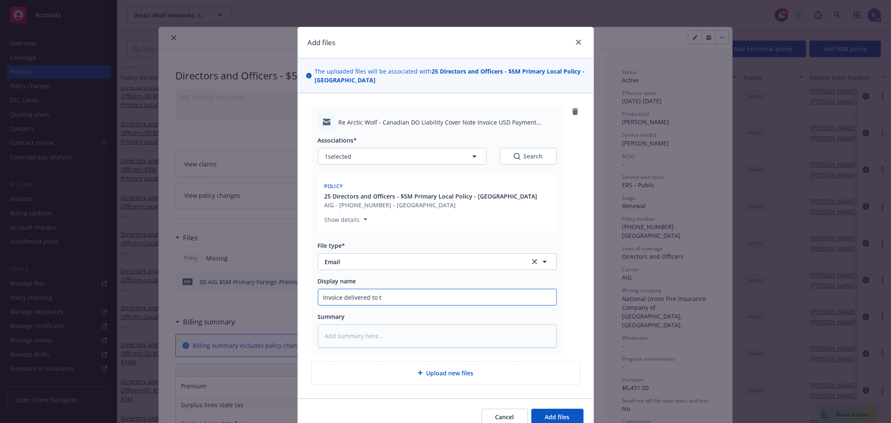
type input "Invoice delivered to th"
type textarea "x"
type input "Invoice delivered to the"
type textarea "x"
type input "Invoice delivered to the i"
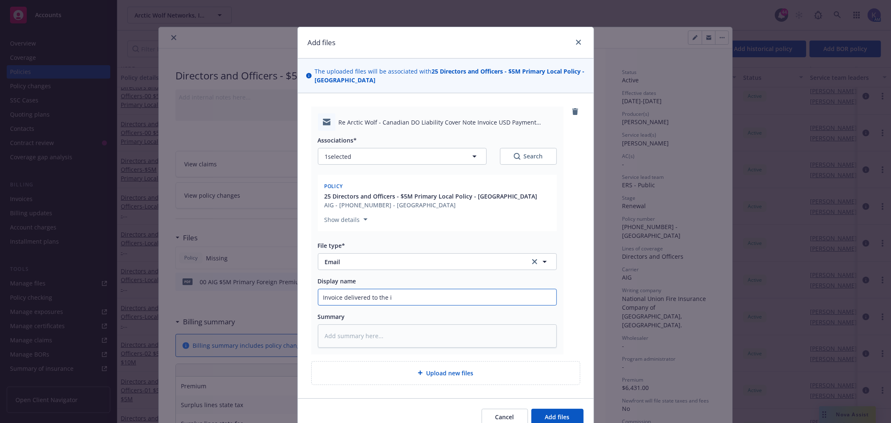
type textarea "x"
type input "Invoice delivered to the is"
type textarea "x"
type input "Invoice delivered to the isu"
type textarea "x"
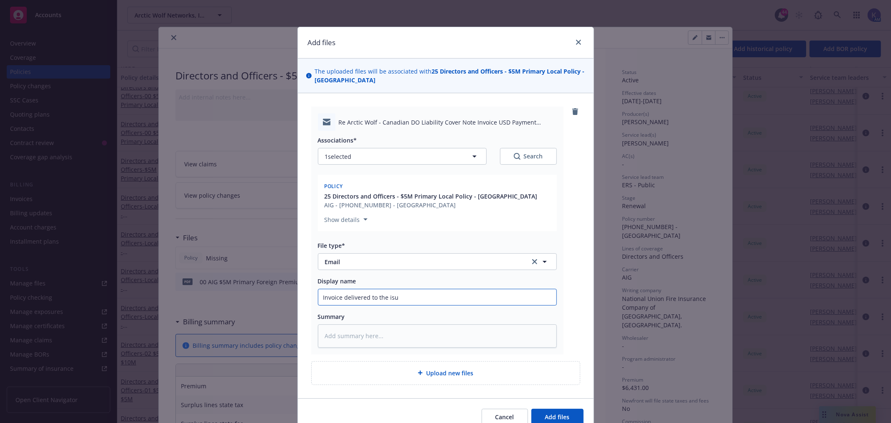
type input "Invoice delivered to the isur"
type textarea "x"
type input "Invoice delivered to the isure"
type textarea "x"
type input "Invoice delivered to the isured"
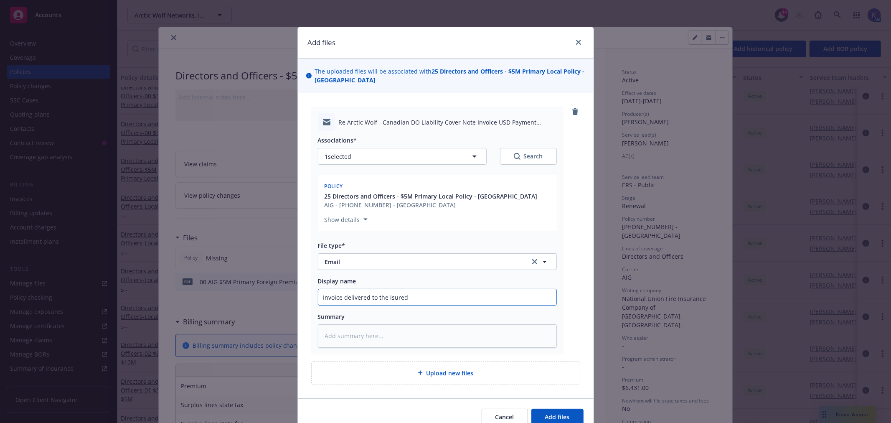
click at [385, 297] on input "Invoice delivered to the isured" at bounding box center [437, 297] width 238 height 16
type textarea "x"
type input "Invoice delivered to the insured"
click at [563, 414] on span "Add files" at bounding box center [557, 417] width 25 height 8
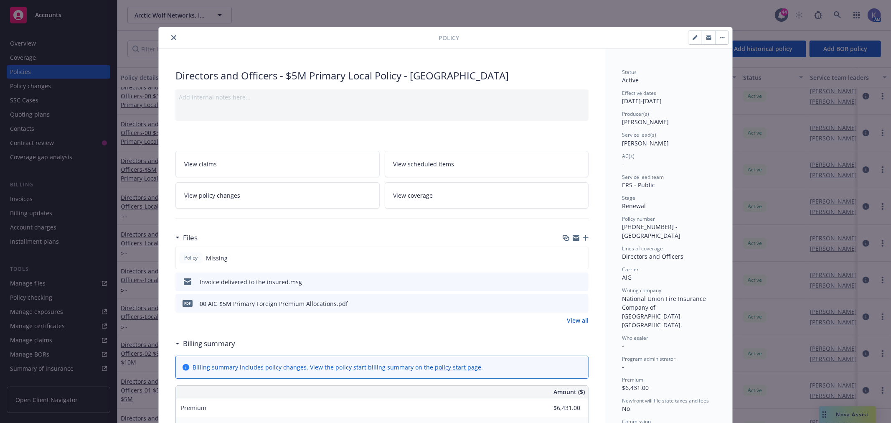
click at [583, 237] on icon "button" at bounding box center [586, 238] width 6 height 6
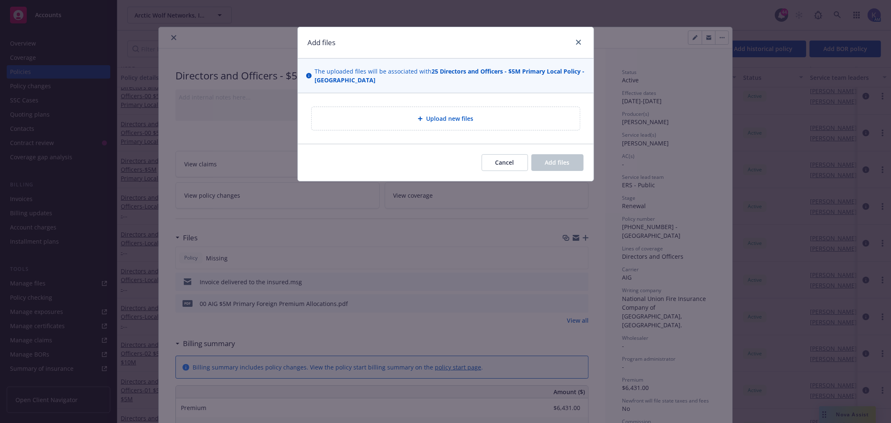
type textarea "x"
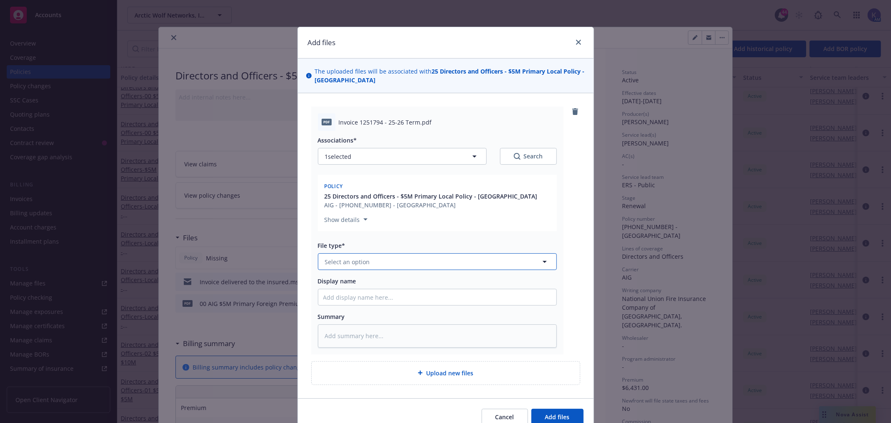
click at [353, 261] on span "Select an option" at bounding box center [347, 261] width 45 height 9
type input "invo"
click at [362, 313] on div "Invoice - Third Party" at bounding box center [437, 307] width 238 height 22
click at [341, 297] on input "Display name" at bounding box center [437, 297] width 238 height 16
type textarea "x"
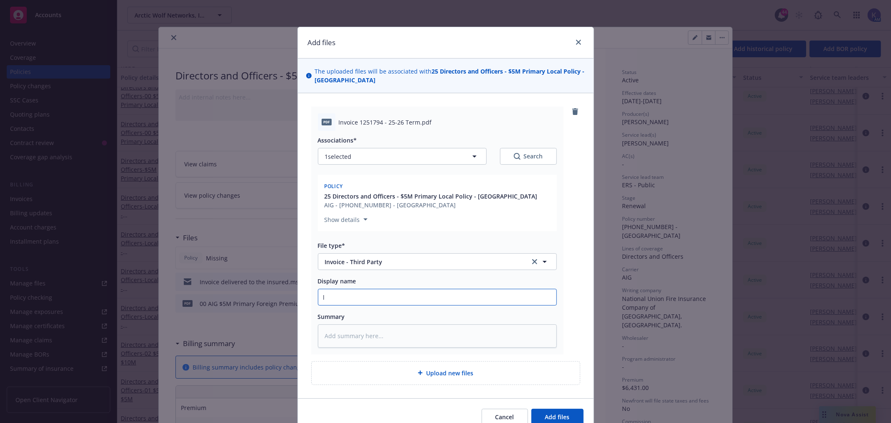
type input "l"
type textarea "x"
type input "lo"
type textarea "x"
type input "loc"
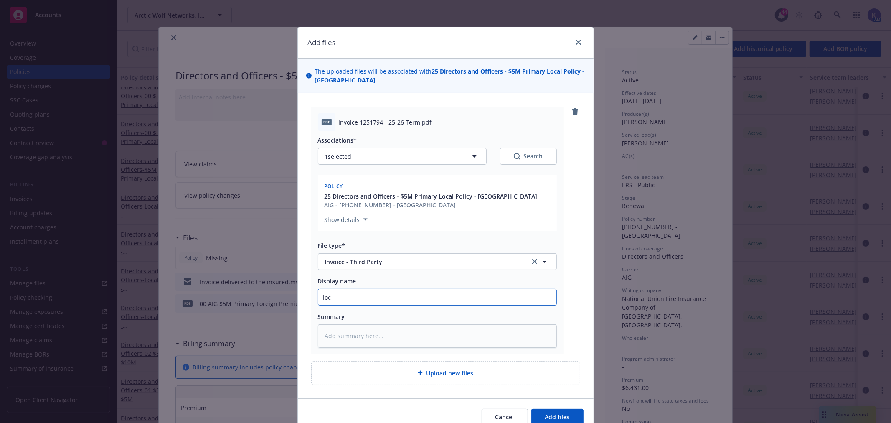
type textarea "x"
type input "loca"
type textarea "x"
type input "local"
type textarea "x"
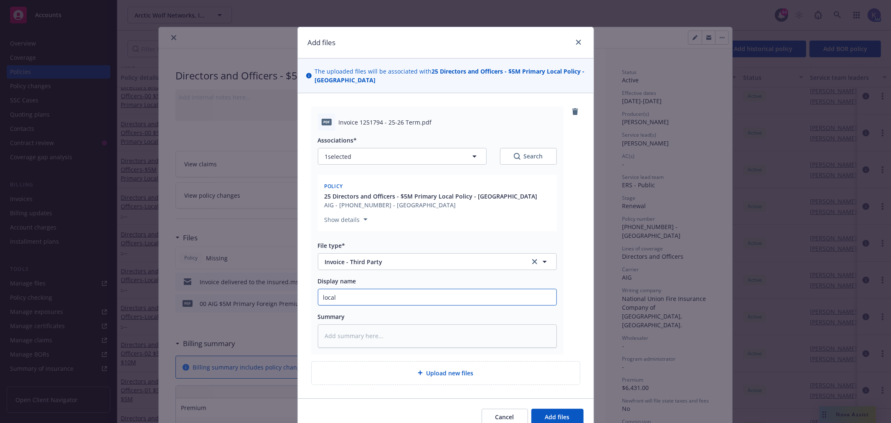
type input "local D"
type textarea "x"
type input "local"
type textarea "x"
type input "local C"
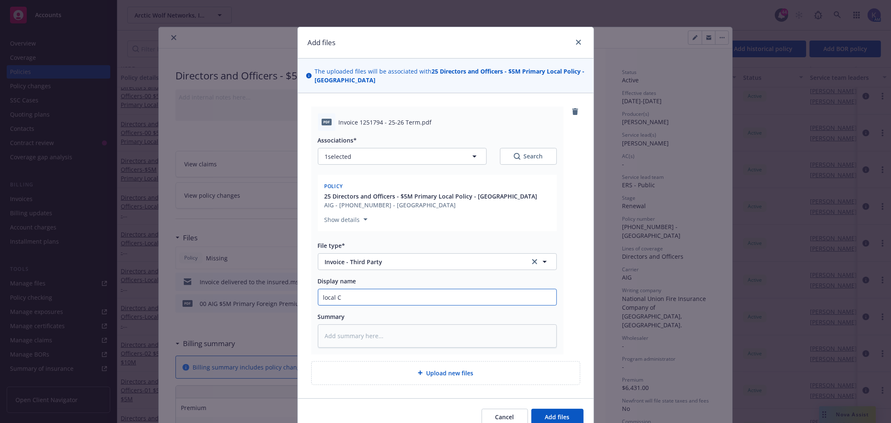
type textarea "x"
type input "local Ca"
type textarea "x"
type input "local Can"
type textarea "x"
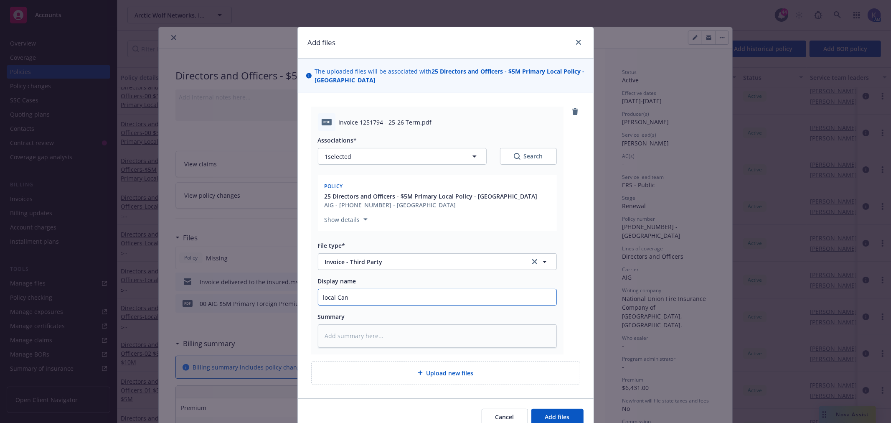
type input "local Cana"
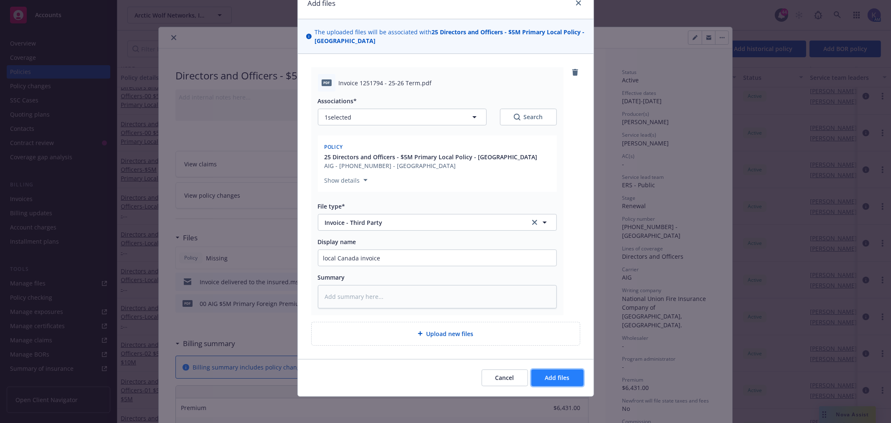
click at [540, 375] on button "Add files" at bounding box center [557, 377] width 52 height 17
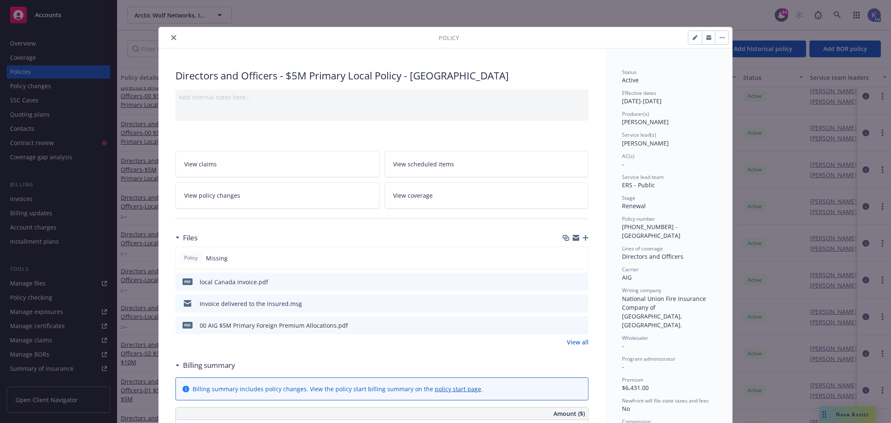
click at [577, 324] on icon "preview file" at bounding box center [581, 325] width 8 height 6
click at [172, 36] on icon "close" at bounding box center [173, 37] width 5 height 5
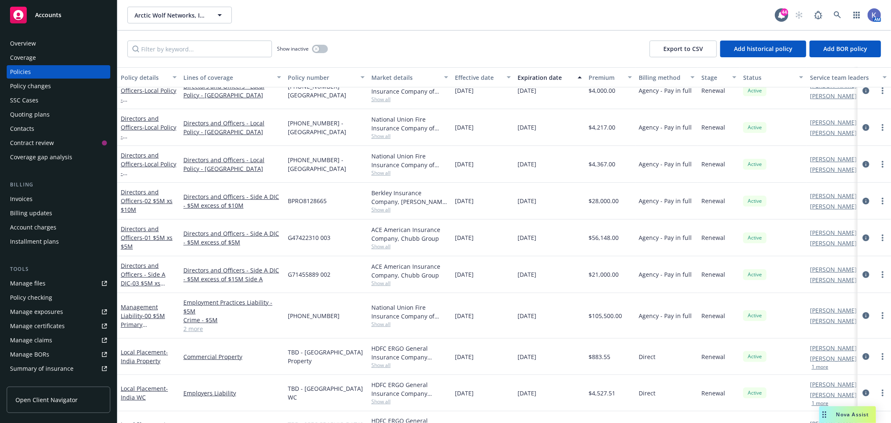
scroll to position [232, 0]
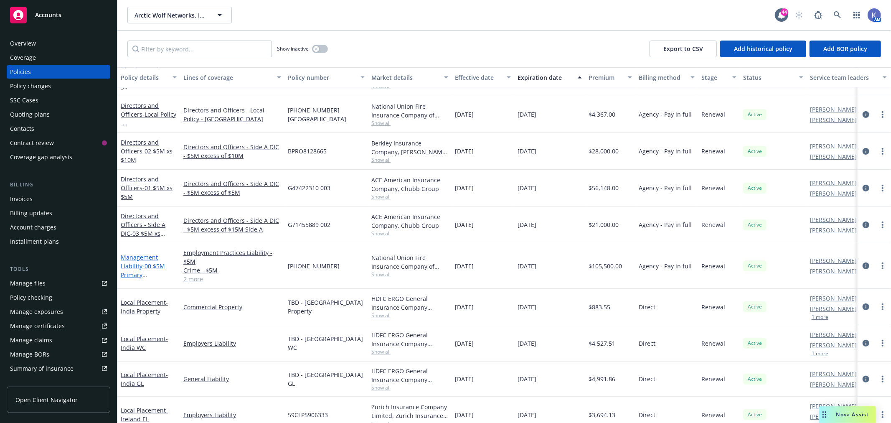
click at [150, 267] on span "- 00 $5M Primary D&O/EPL/FID/Cr" at bounding box center [143, 274] width 44 height 25
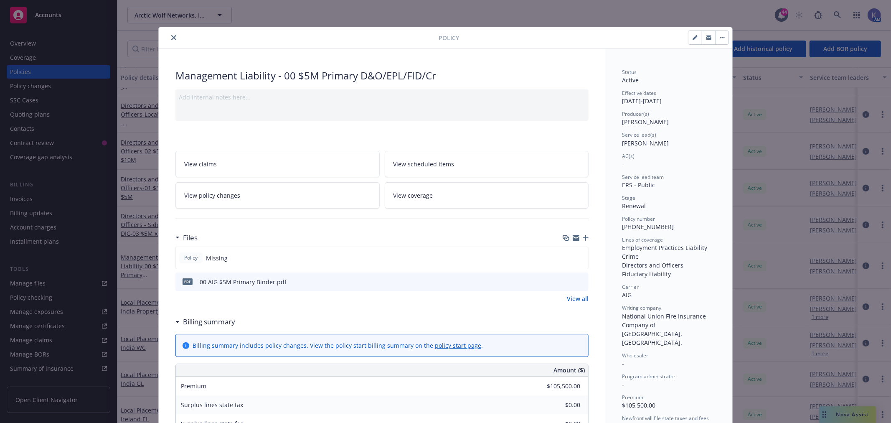
scroll to position [25, 0]
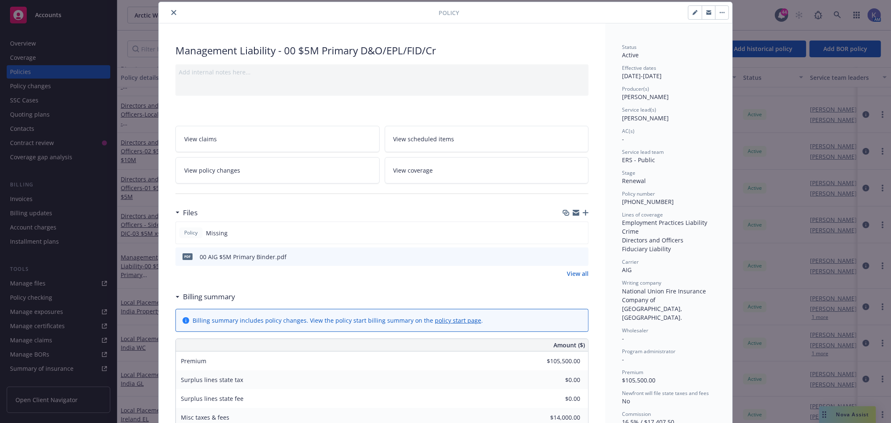
click at [583, 212] on icon "button" at bounding box center [586, 213] width 6 height 6
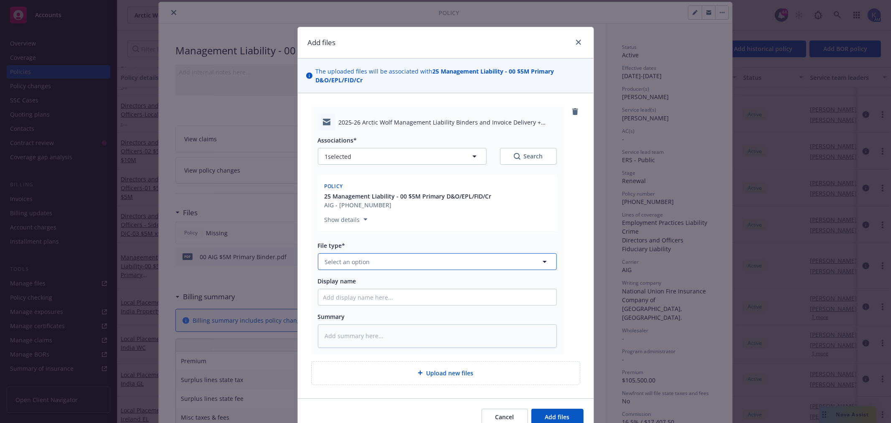
click at [375, 260] on button "Select an option" at bounding box center [437, 261] width 239 height 17
click at [363, 277] on div "Email" at bounding box center [437, 285] width 238 height 22
click at [363, 296] on input "Display name" at bounding box center [437, 297] width 238 height 16
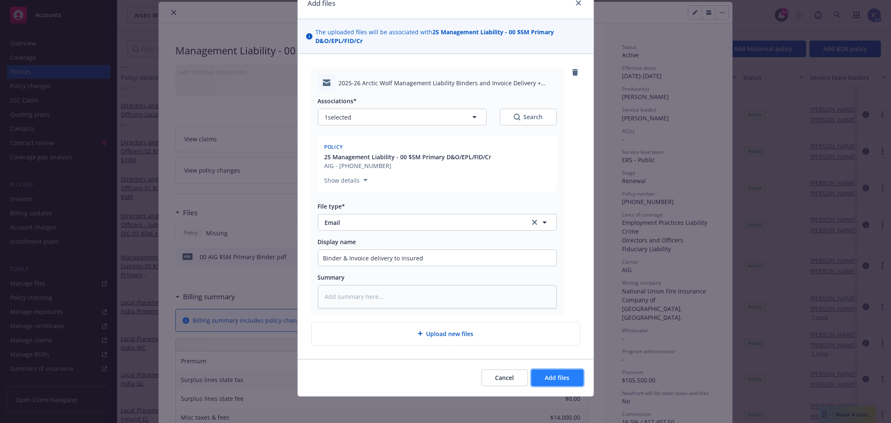
click at [555, 370] on button "Add files" at bounding box center [557, 377] width 52 height 17
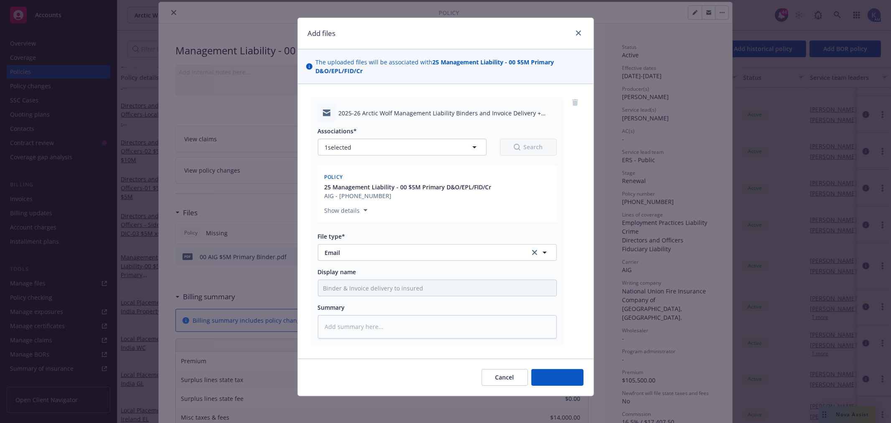
scroll to position [9, 0]
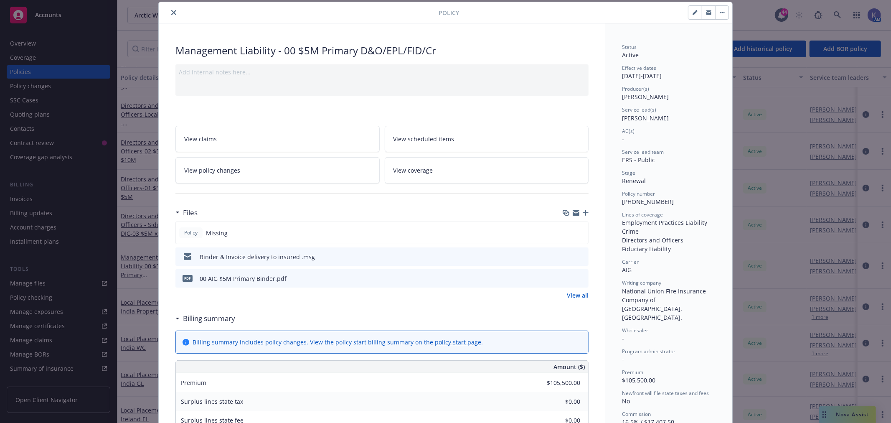
click at [171, 13] on icon "close" at bounding box center [173, 12] width 5 height 5
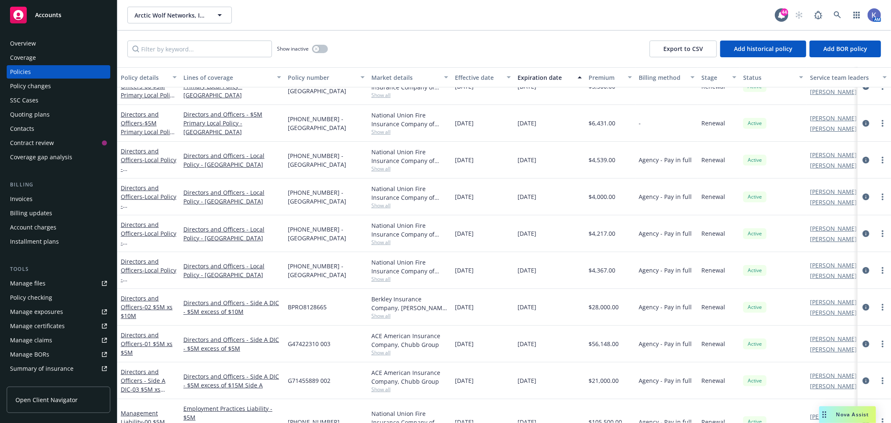
scroll to position [46, 0]
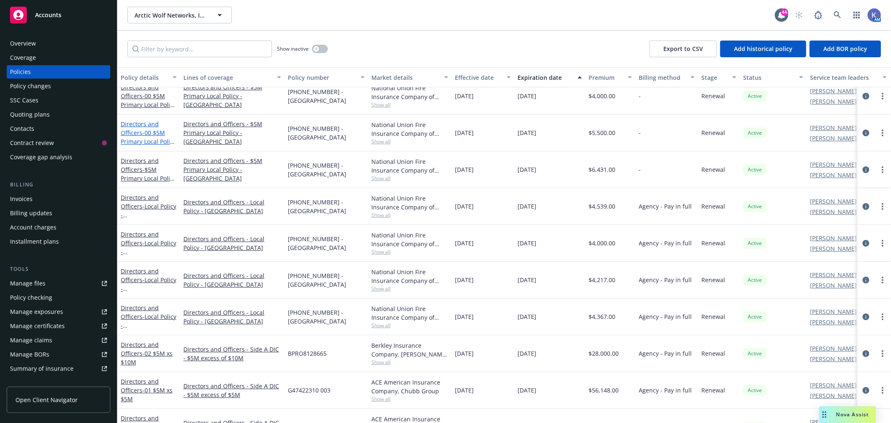
click at [141, 129] on span "- 00 $5M Primary Local Policy - [GEOGRAPHIC_DATA]" at bounding box center [148, 150] width 55 height 43
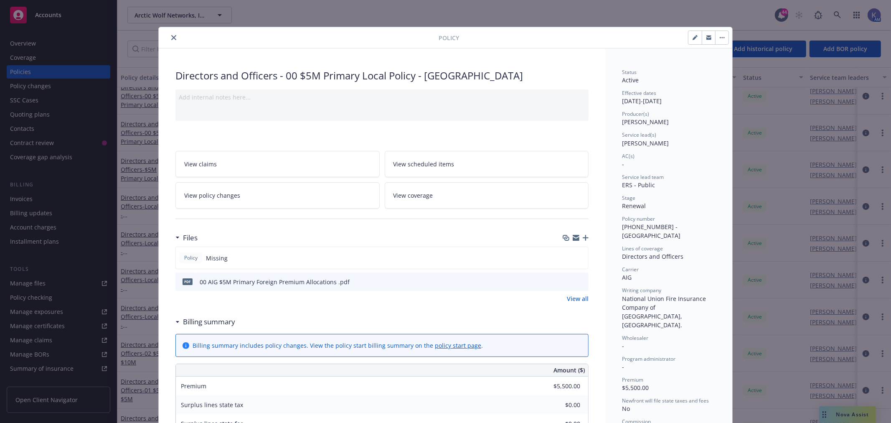
click at [583, 236] on icon "button" at bounding box center [586, 238] width 6 height 6
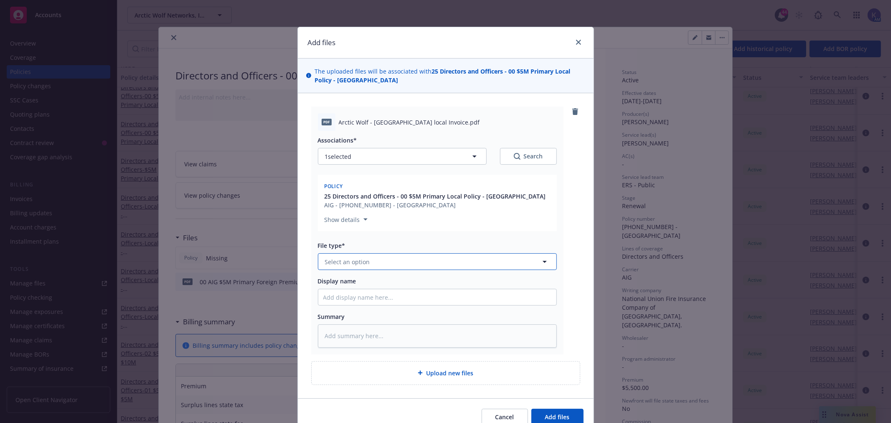
click at [353, 257] on span "Select an option" at bounding box center [347, 261] width 45 height 9
click at [359, 313] on div "Invoice - Third Party" at bounding box center [437, 307] width 238 height 22
click at [365, 298] on input "Display name" at bounding box center [437, 297] width 238 height 16
click at [336, 296] on input "Local india invoice" at bounding box center [437, 297] width 238 height 16
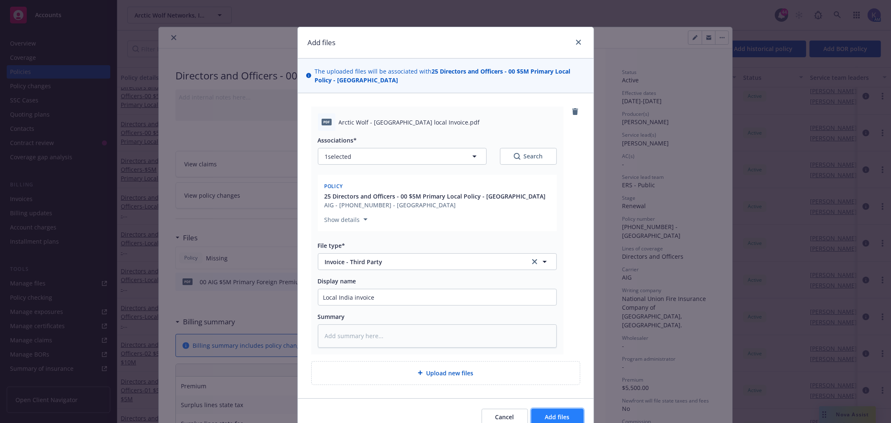
click at [545, 414] on span "Add files" at bounding box center [557, 417] width 25 height 8
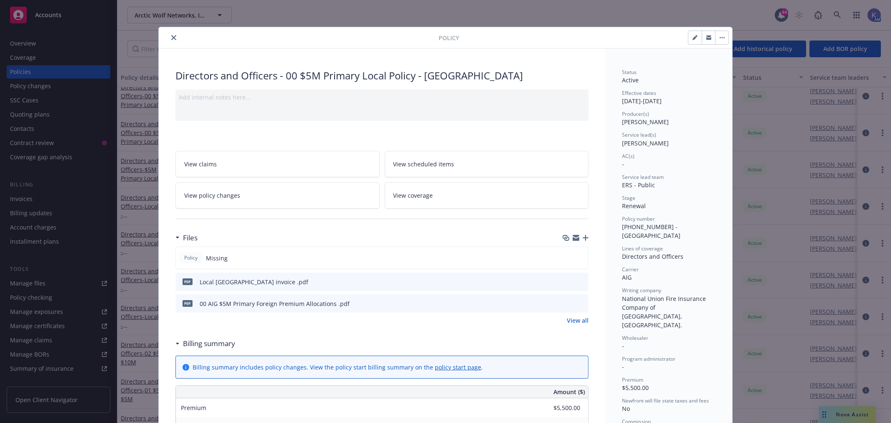
click at [583, 237] on icon "button" at bounding box center [586, 238] width 6 height 6
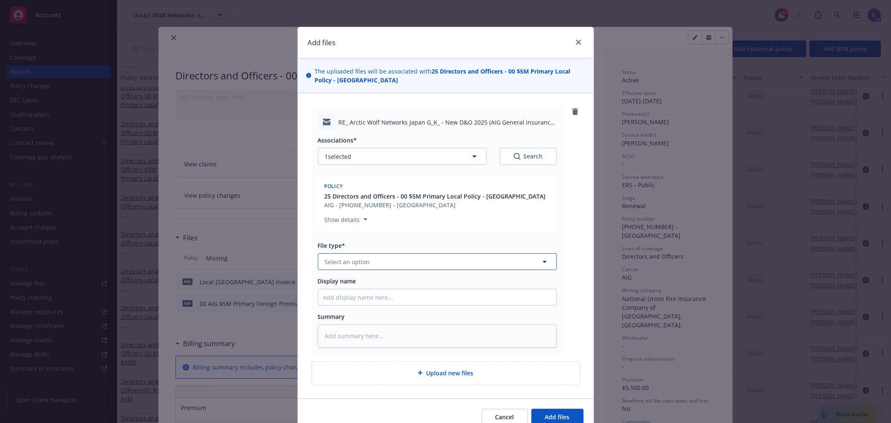
click at [354, 266] on button "Select an option" at bounding box center [437, 261] width 239 height 17
click at [358, 278] on div "Email" at bounding box center [437, 285] width 238 height 22
click at [363, 295] on input "Display name" at bounding box center [437, 297] width 238 height 16
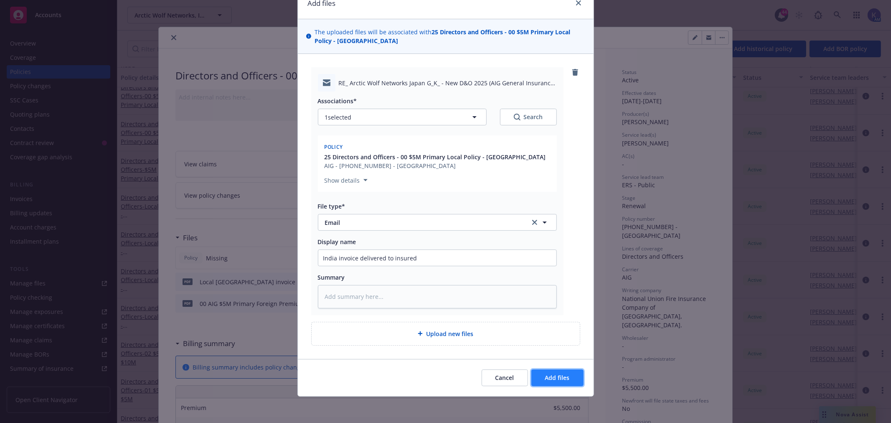
click at [549, 369] on button "Add files" at bounding box center [557, 377] width 52 height 17
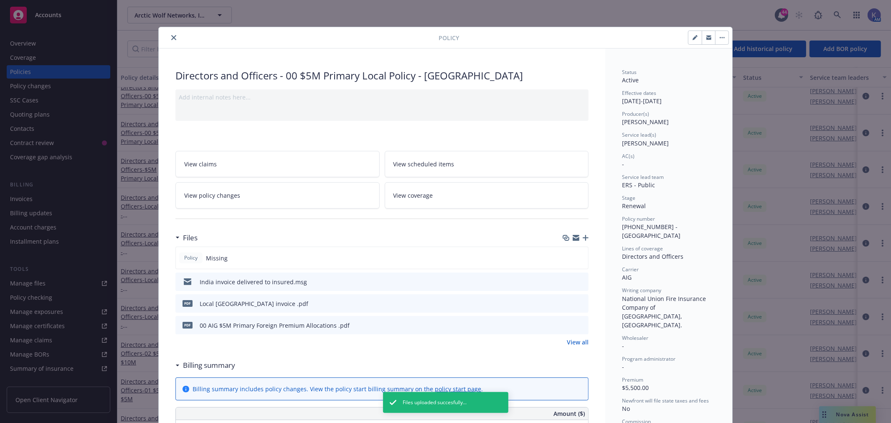
click at [171, 38] on icon "close" at bounding box center [173, 37] width 5 height 5
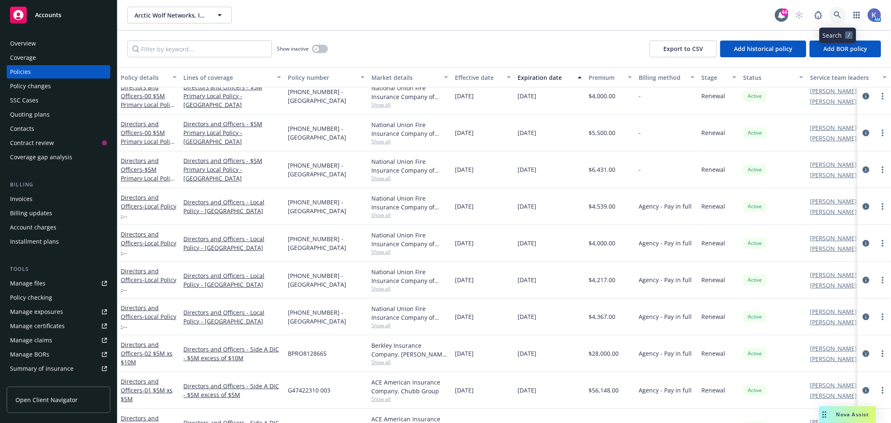
click at [840, 12] on icon at bounding box center [838, 15] width 8 height 8
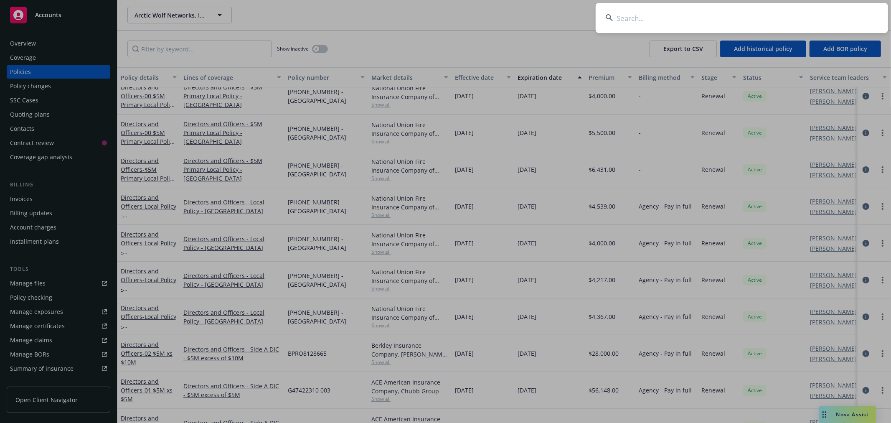
click at [800, 13] on input at bounding box center [742, 18] width 292 height 30
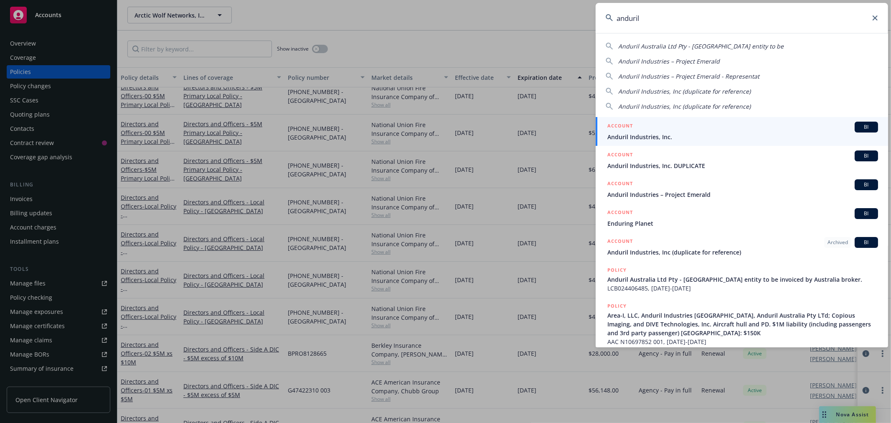
click at [648, 136] on span "Anduril Industries, Inc." at bounding box center [742, 136] width 271 height 9
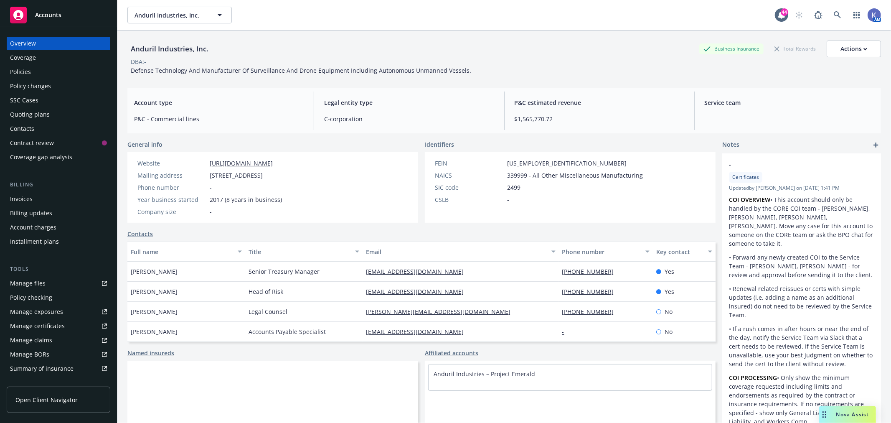
click at [36, 73] on div "Policies" at bounding box center [58, 71] width 97 height 13
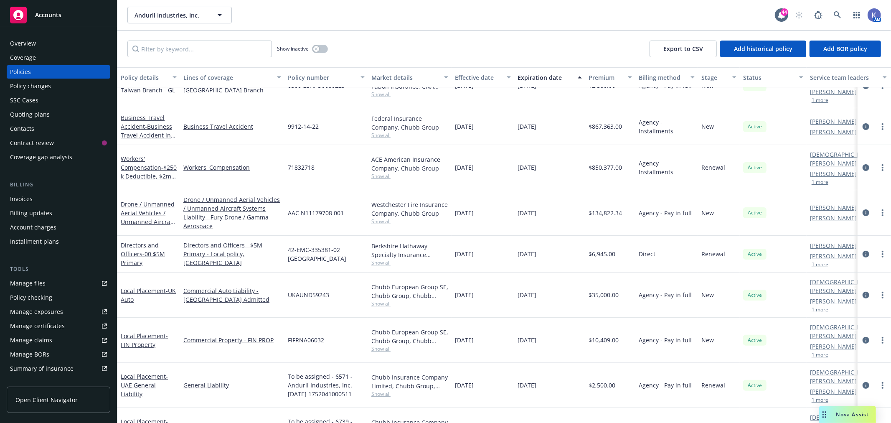
scroll to position [232, 0]
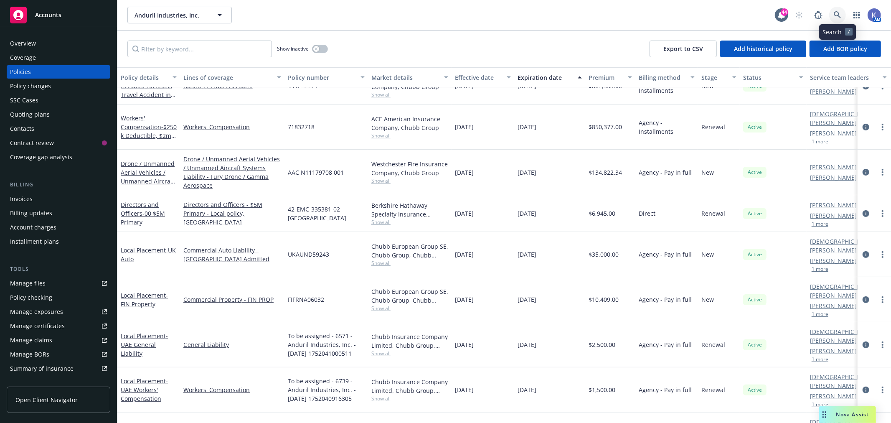
click at [838, 12] on icon at bounding box center [837, 14] width 7 height 7
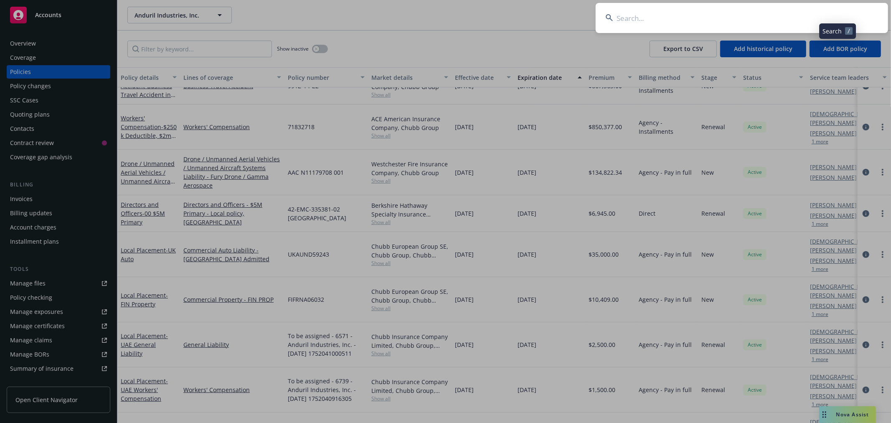
click at [794, 18] on input at bounding box center [742, 18] width 292 height 30
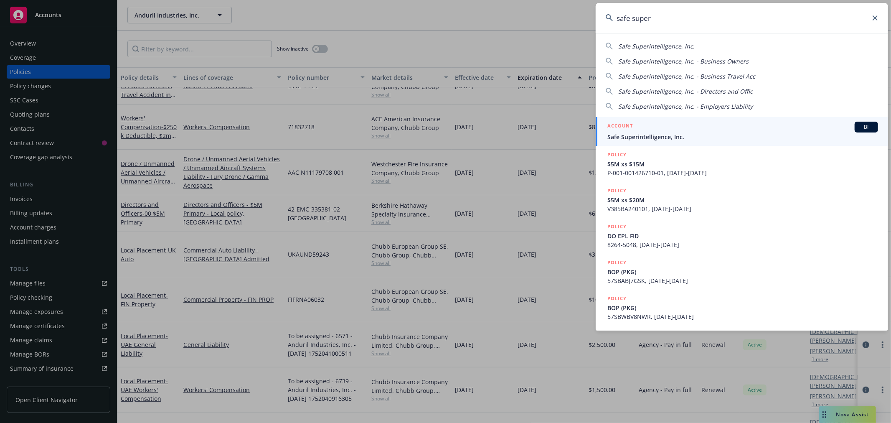
click at [659, 140] on span "Safe Superintelligence, Inc." at bounding box center [742, 136] width 271 height 9
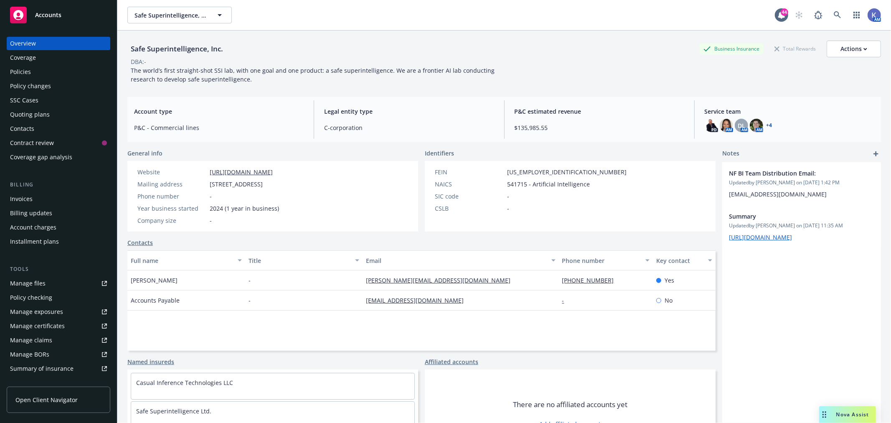
click at [36, 74] on div "Policies" at bounding box center [58, 71] width 97 height 13
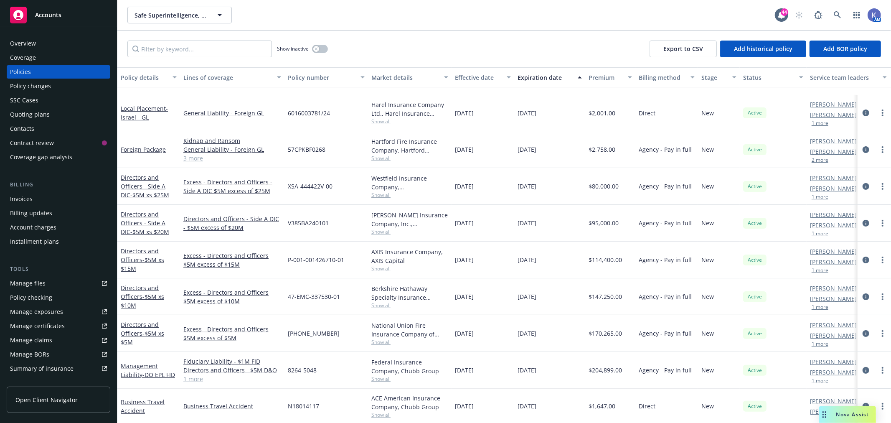
scroll to position [139, 0]
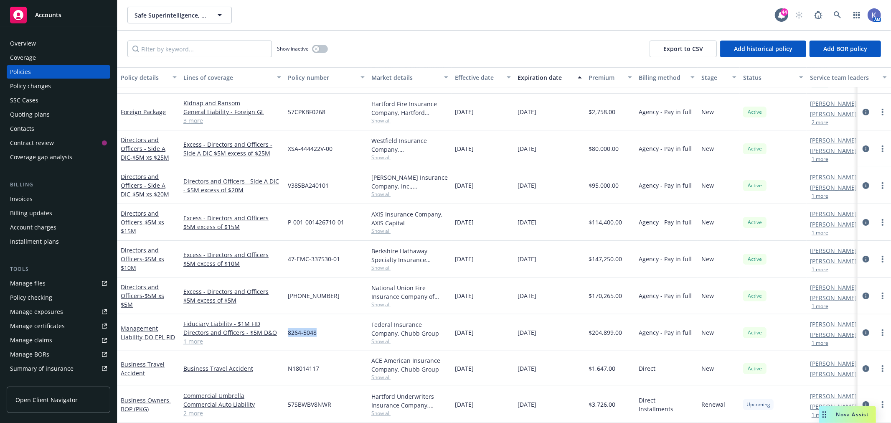
drag, startPoint x: 289, startPoint y: 325, endPoint x: 316, endPoint y: 324, distance: 27.2
click at [316, 328] on span "8264-5048" at bounding box center [302, 332] width 29 height 9
copy span "8264-5048"
click at [837, 15] on icon at bounding box center [838, 15] width 8 height 8
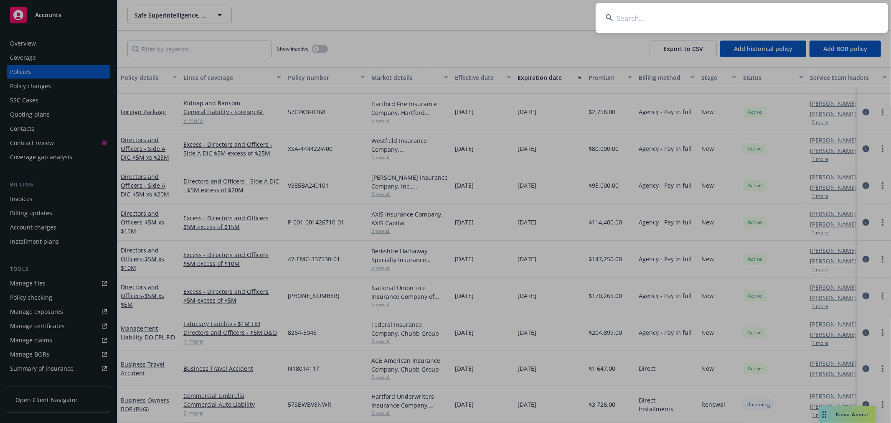
click at [719, 22] on input at bounding box center [742, 18] width 292 height 30
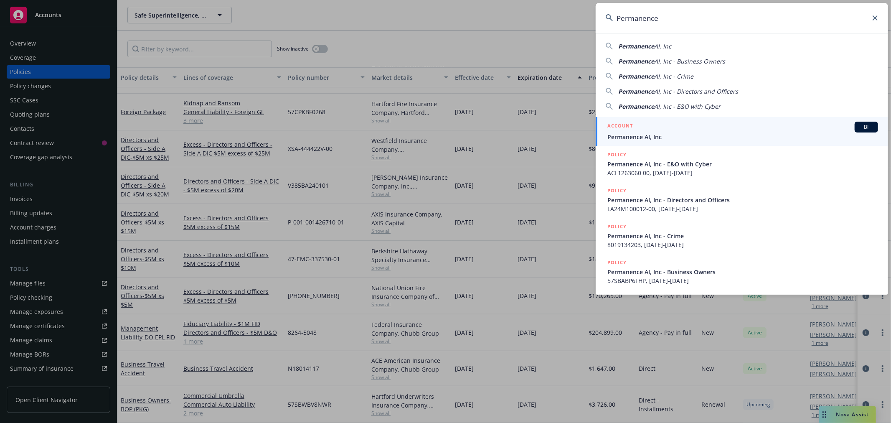
click at [638, 135] on span "Permanence AI, Inc" at bounding box center [742, 136] width 271 height 9
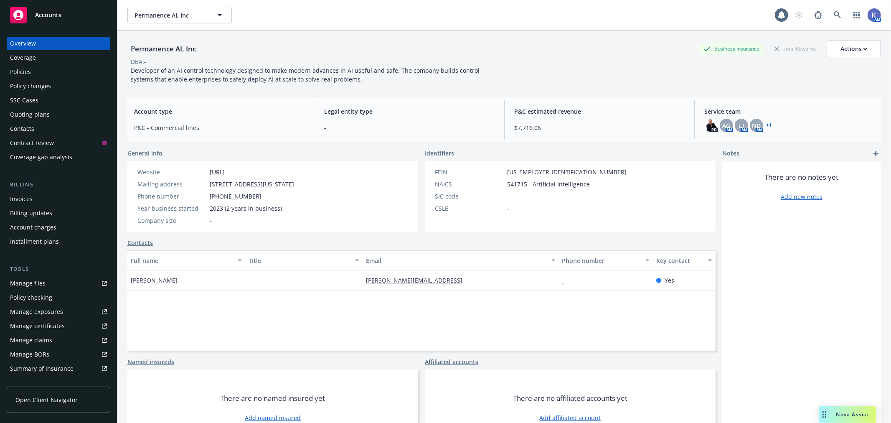
click at [24, 71] on div "Policies" at bounding box center [20, 71] width 21 height 13
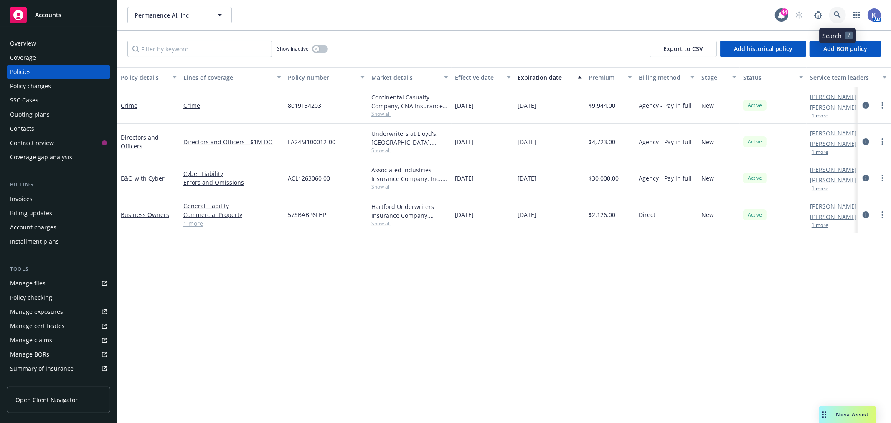
click at [833, 11] on link at bounding box center [837, 15] width 17 height 17
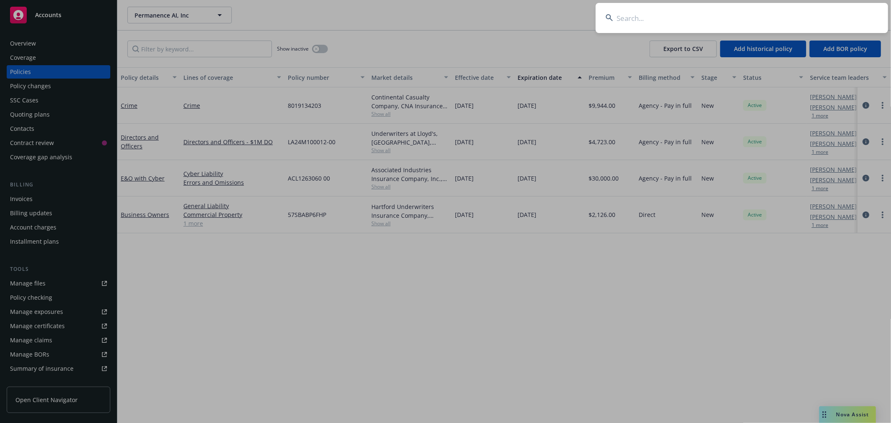
click at [798, 17] on input at bounding box center [742, 18] width 292 height 30
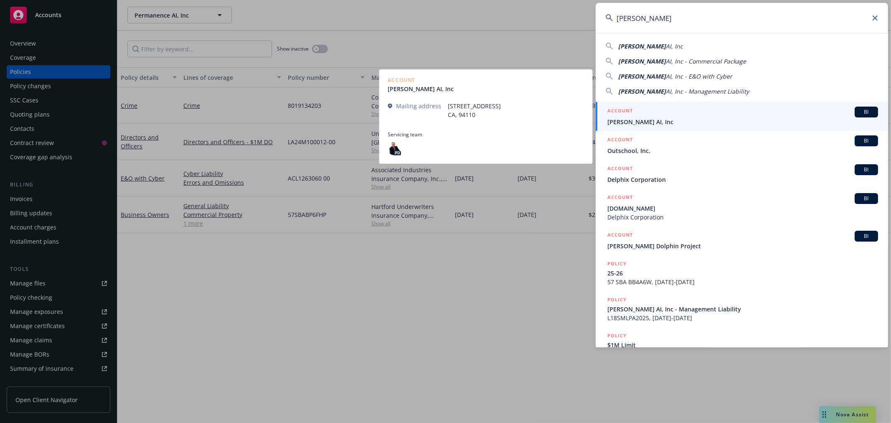
click at [646, 119] on span "[PERSON_NAME] AI, Inc" at bounding box center [742, 121] width 271 height 9
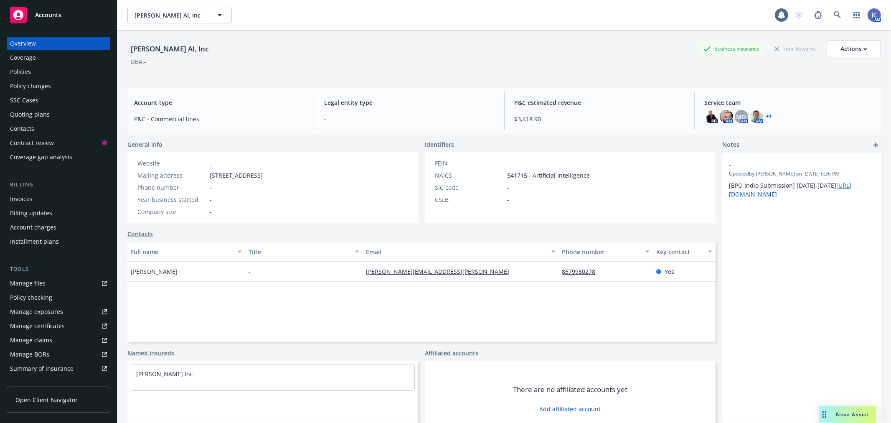
click at [36, 71] on div "Policies" at bounding box center [58, 71] width 97 height 13
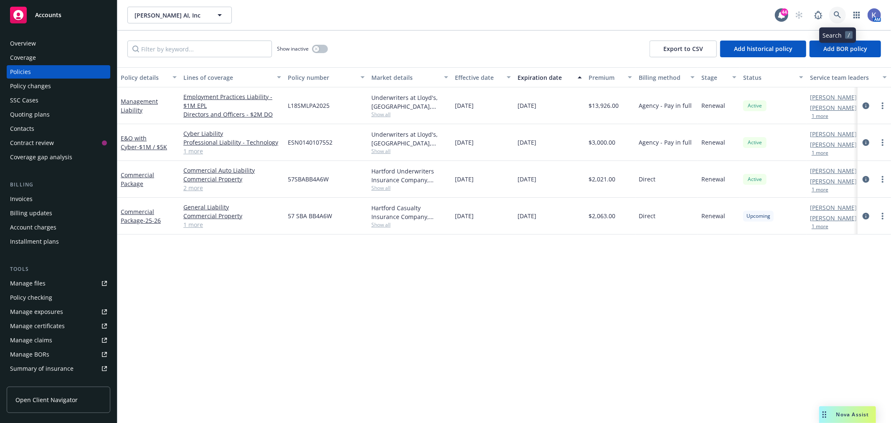
click at [837, 15] on icon at bounding box center [838, 15] width 8 height 8
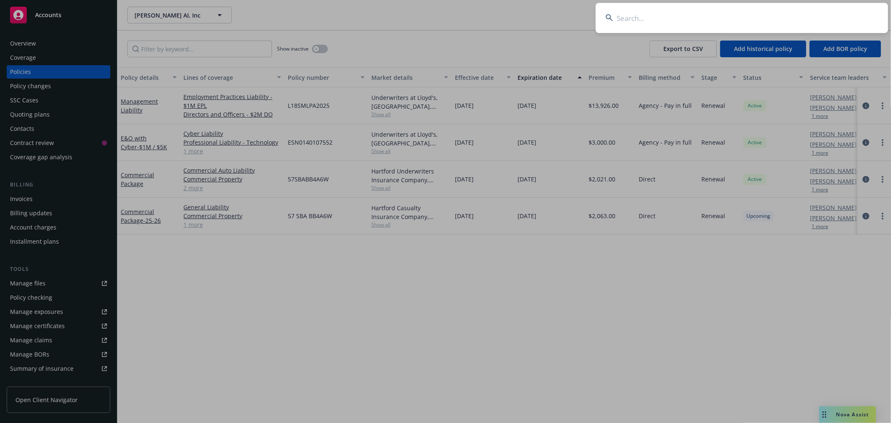
click at [787, 19] on input at bounding box center [742, 18] width 292 height 30
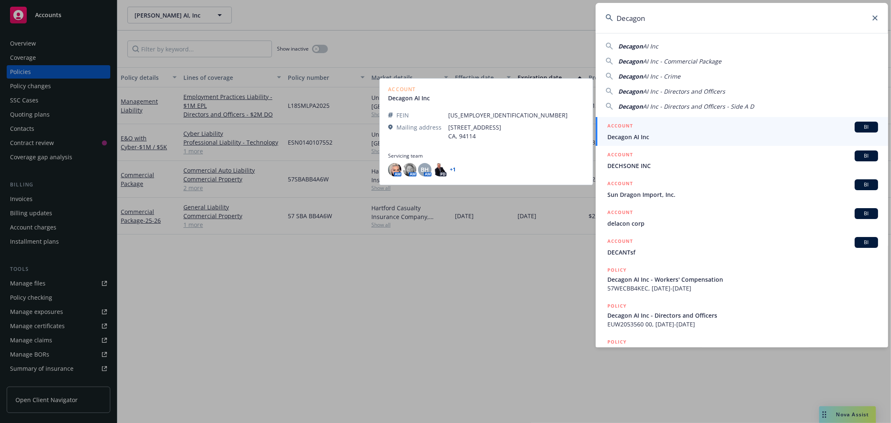
click at [628, 137] on span "Decagon AI Inc" at bounding box center [742, 136] width 271 height 9
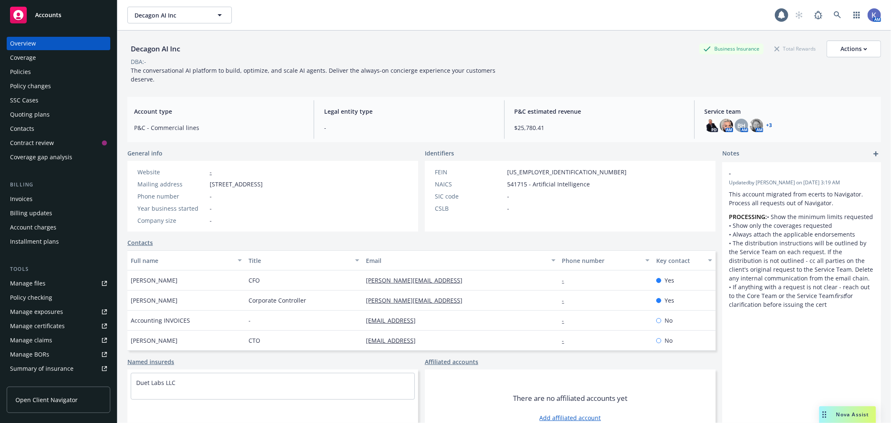
click at [35, 72] on div "Policies" at bounding box center [58, 71] width 97 height 13
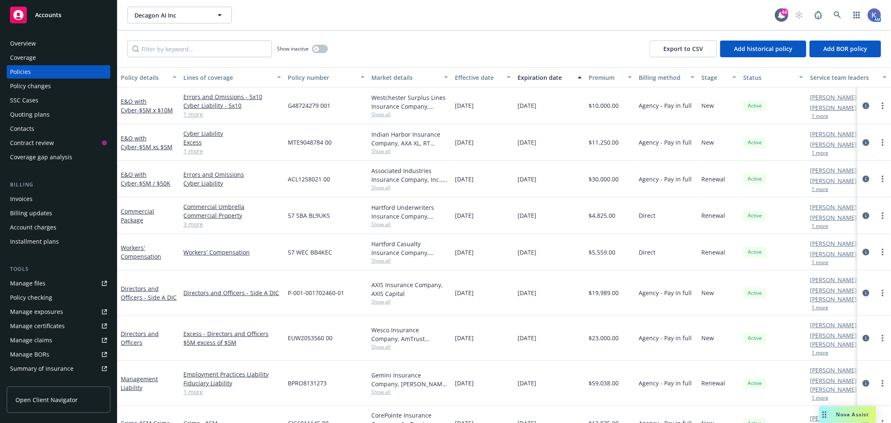
scroll to position [0, 0]
click at [147, 286] on link "Directors and Officers - Side A DIC" at bounding box center [149, 292] width 56 height 17
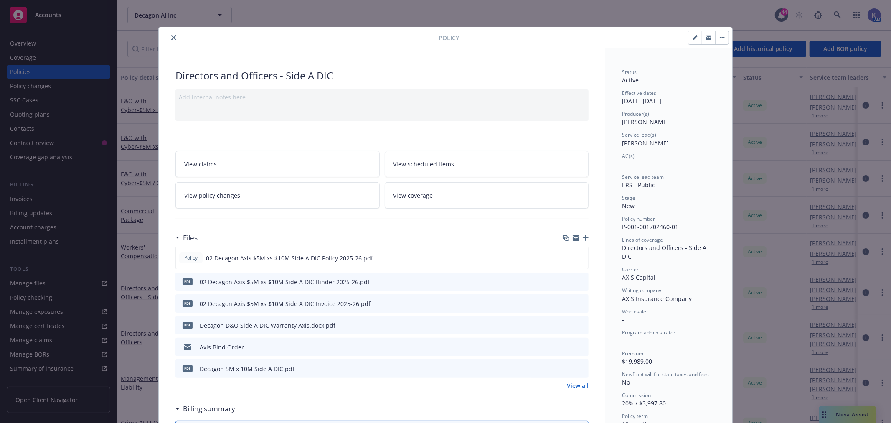
click at [171, 38] on icon "close" at bounding box center [173, 37] width 5 height 5
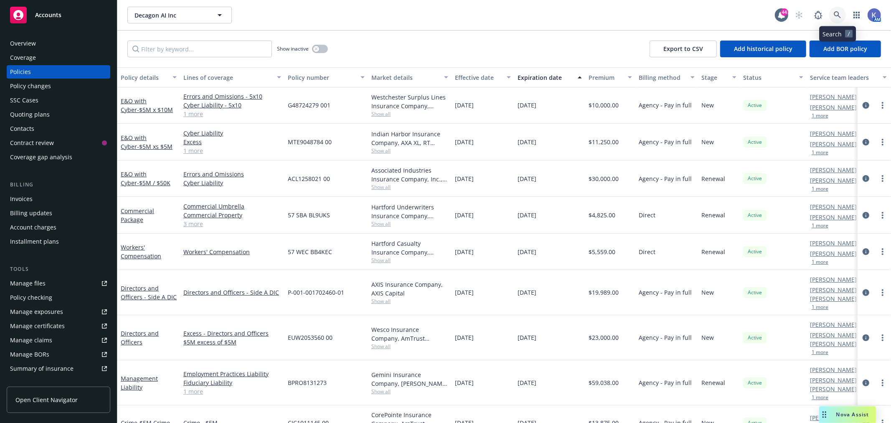
click at [839, 13] on icon at bounding box center [838, 15] width 8 height 8
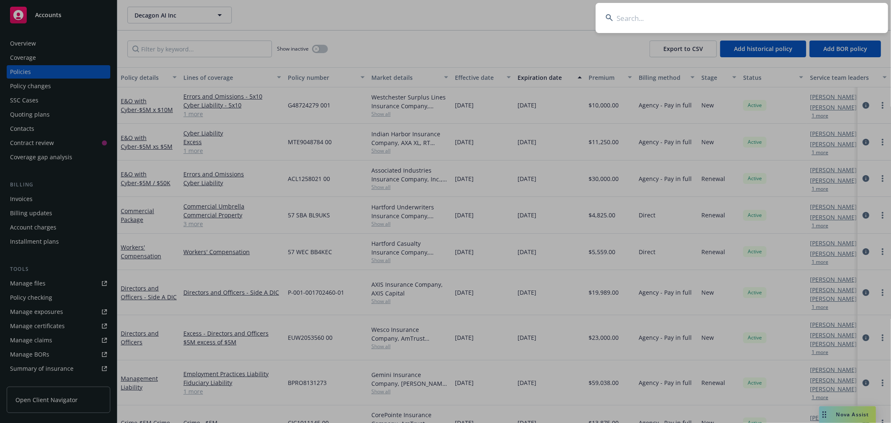
click at [803, 16] on input at bounding box center [742, 18] width 292 height 30
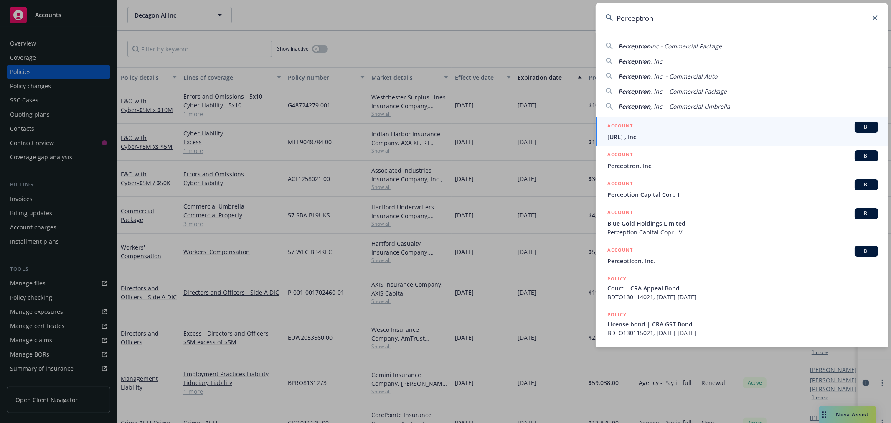
click at [632, 135] on span "[URL] , Inc." at bounding box center [742, 136] width 271 height 9
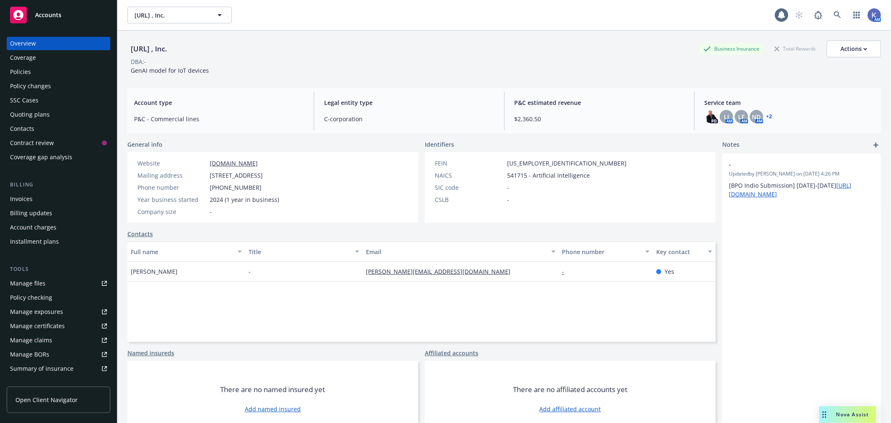
click at [33, 73] on div "Policies" at bounding box center [58, 71] width 97 height 13
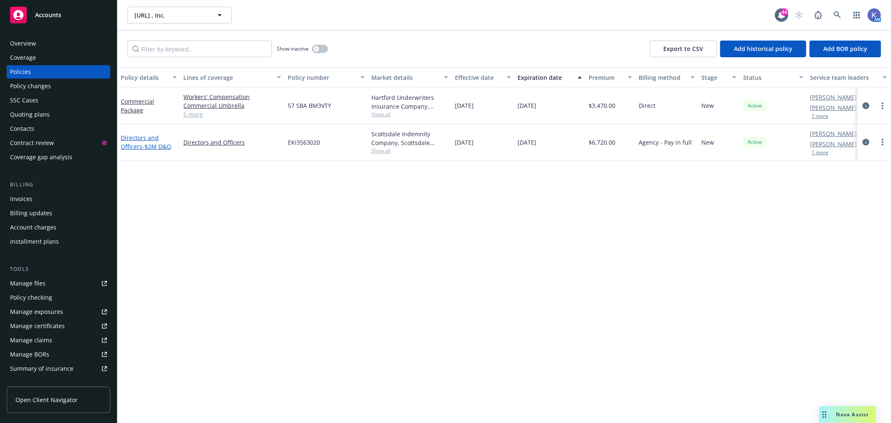
click at [145, 142] on span "- $2M D&O" at bounding box center [156, 146] width 29 height 8
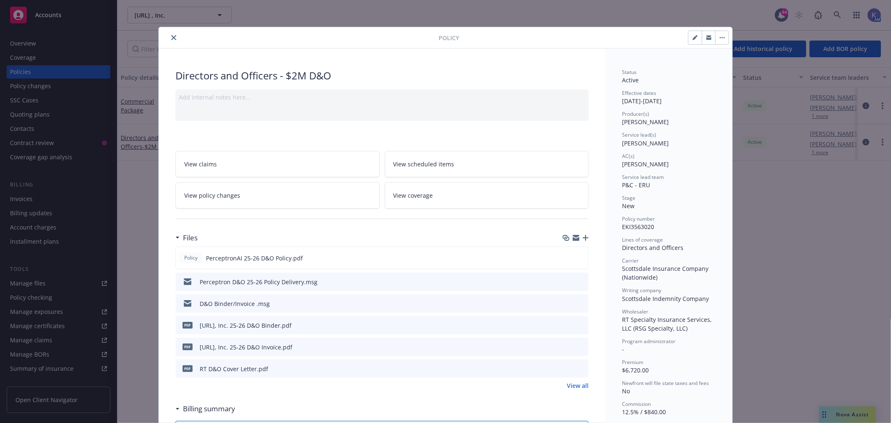
click at [577, 324] on icon "preview file" at bounding box center [581, 325] width 8 height 6
click at [171, 38] on icon "close" at bounding box center [173, 37] width 5 height 5
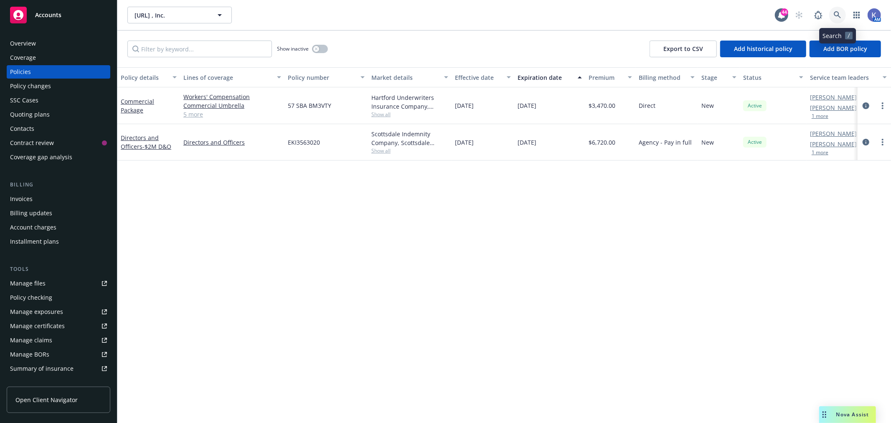
click at [835, 13] on icon at bounding box center [837, 14] width 7 height 7
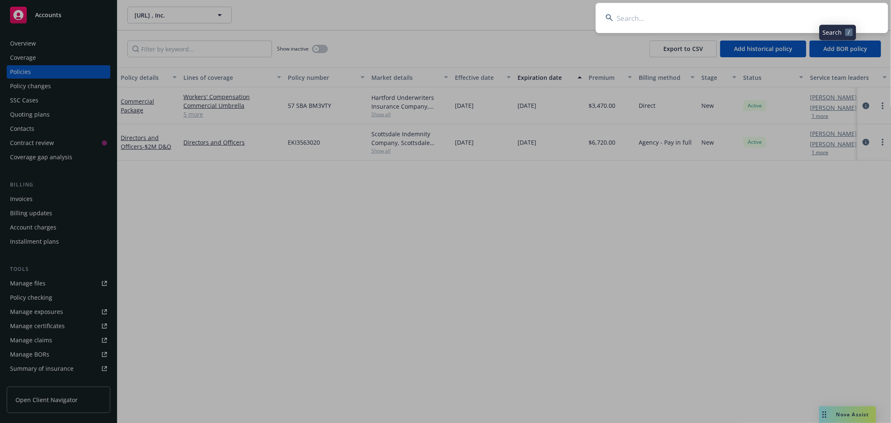
click at [809, 16] on input at bounding box center [742, 18] width 292 height 30
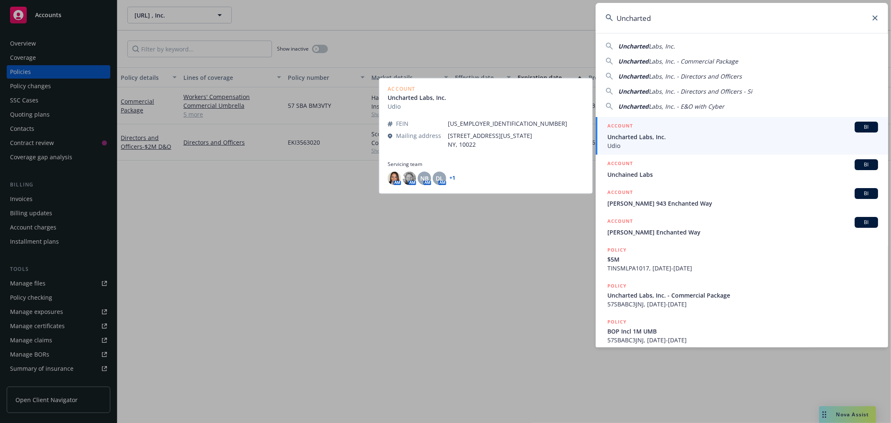
click at [640, 137] on span "Uncharted Labs, Inc." at bounding box center [742, 136] width 271 height 9
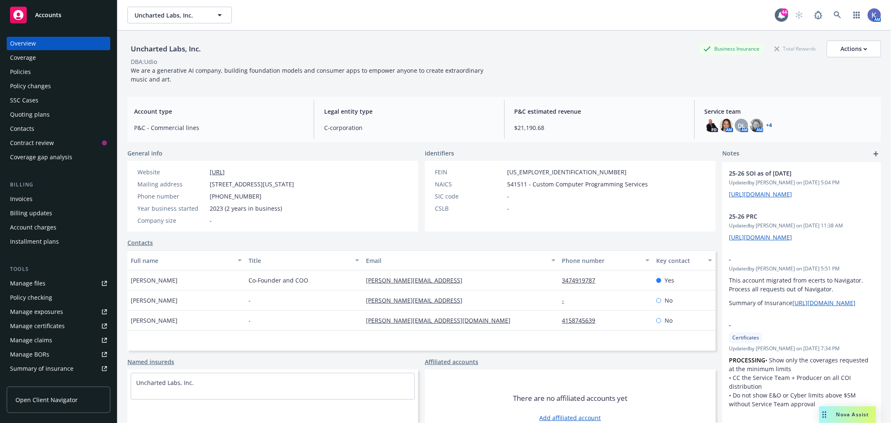
click at [41, 68] on div "Policies" at bounding box center [58, 71] width 97 height 13
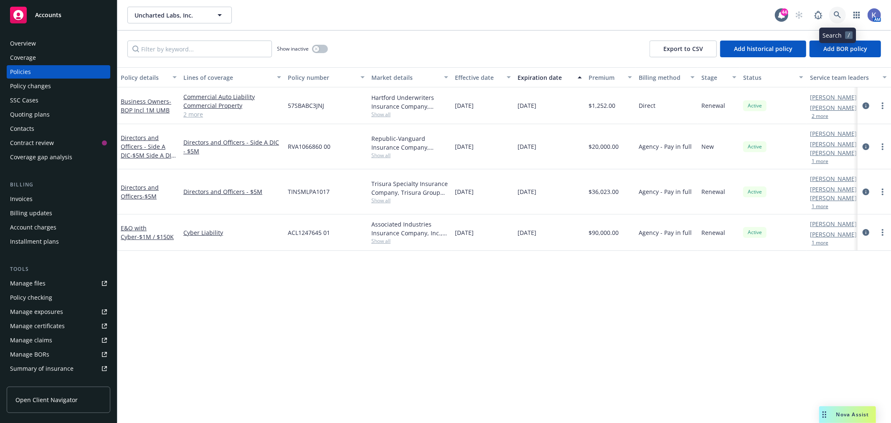
click at [841, 14] on link at bounding box center [837, 15] width 17 height 17
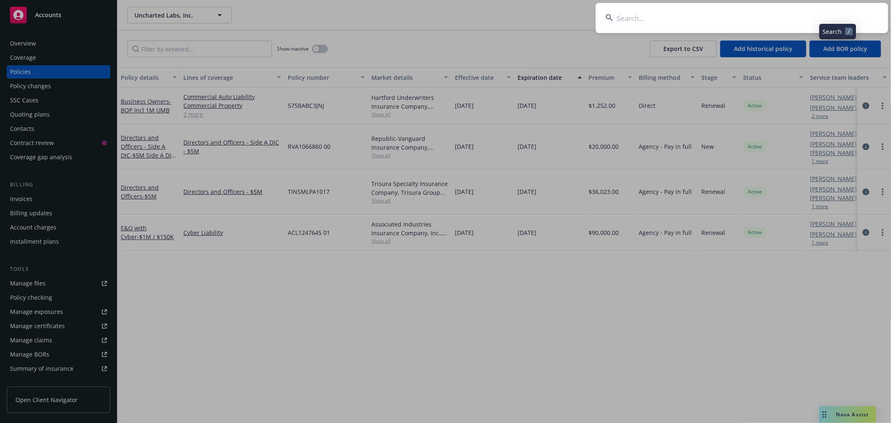
click at [764, 18] on input at bounding box center [742, 18] width 292 height 30
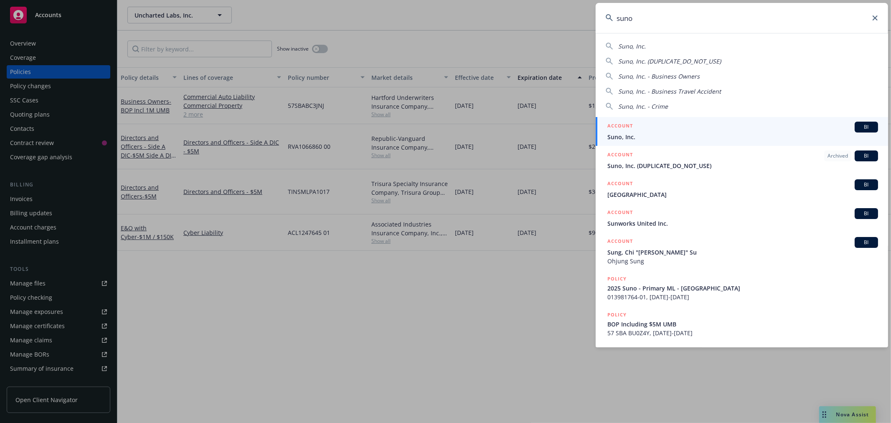
click at [633, 137] on span "Suno, Inc." at bounding box center [742, 136] width 271 height 9
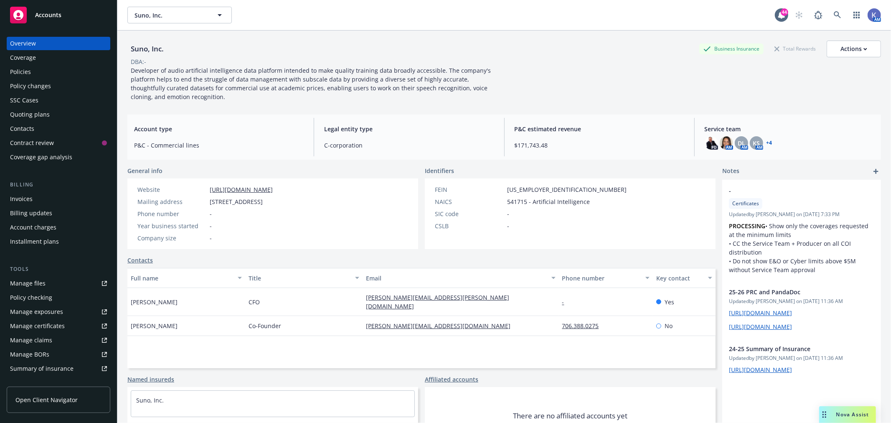
click at [27, 71] on div "Policies" at bounding box center [20, 71] width 21 height 13
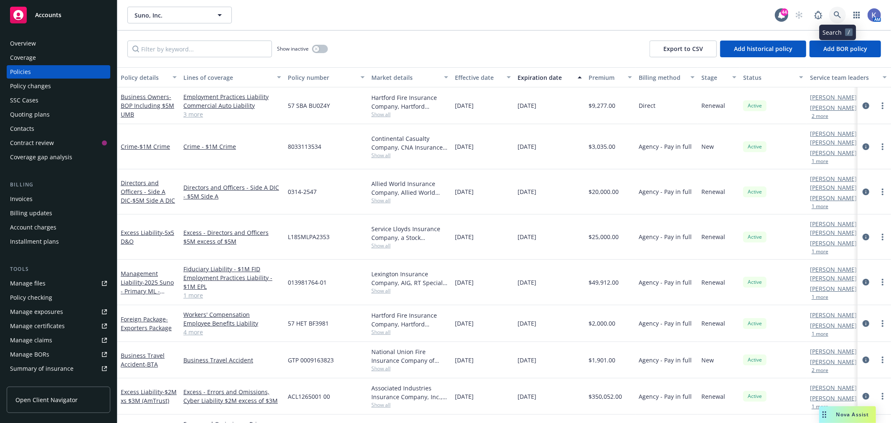
click at [832, 13] on link at bounding box center [837, 15] width 17 height 17
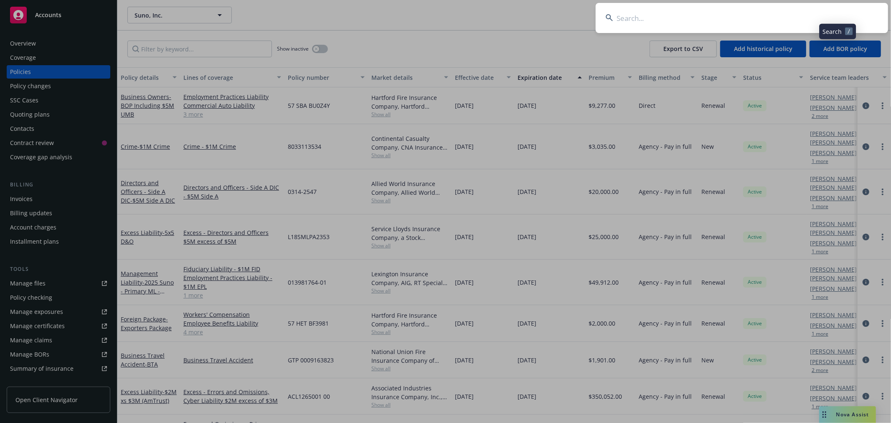
click at [791, 13] on input at bounding box center [742, 18] width 292 height 30
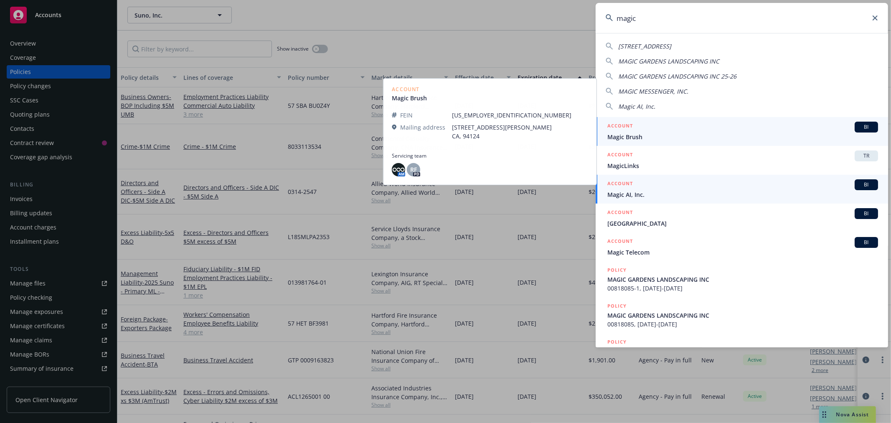
click at [634, 195] on span "Magic AI, Inc." at bounding box center [742, 194] width 271 height 9
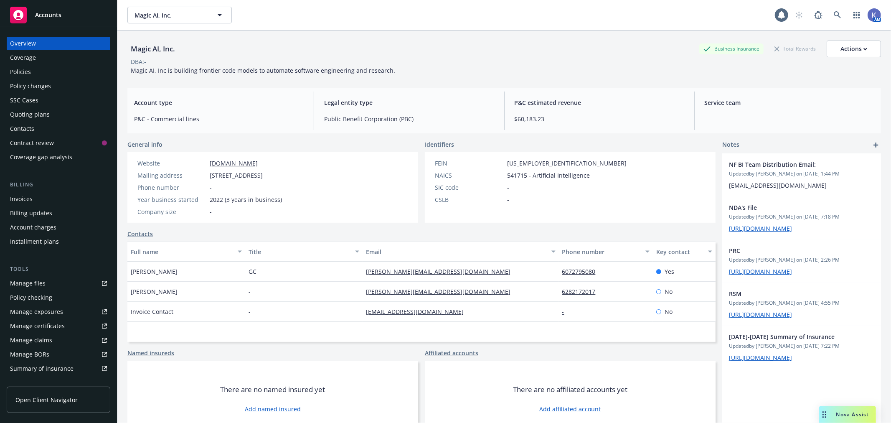
click at [44, 69] on div "Policies" at bounding box center [58, 71] width 97 height 13
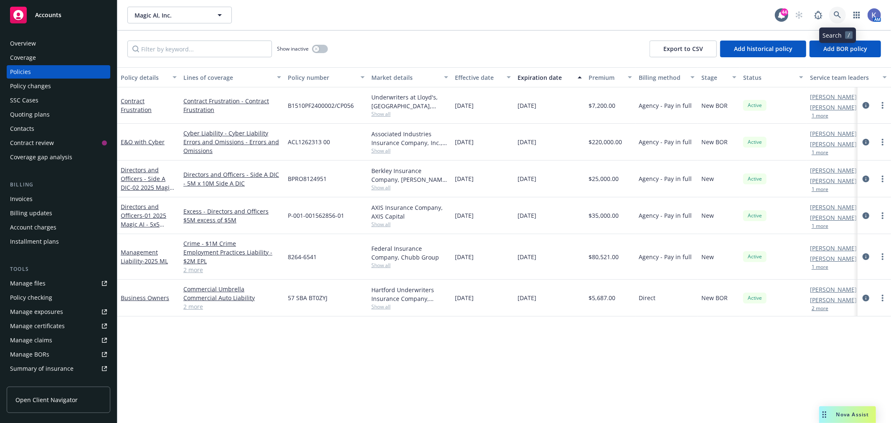
click at [837, 13] on icon at bounding box center [838, 15] width 8 height 8
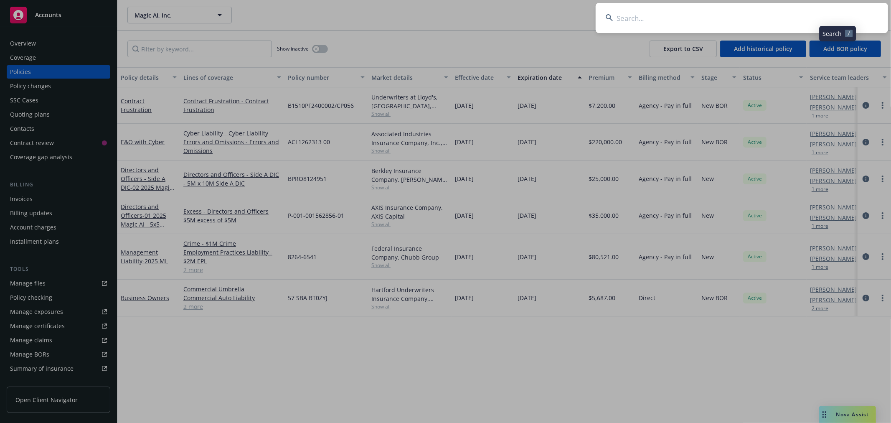
click at [813, 17] on input at bounding box center [742, 18] width 292 height 30
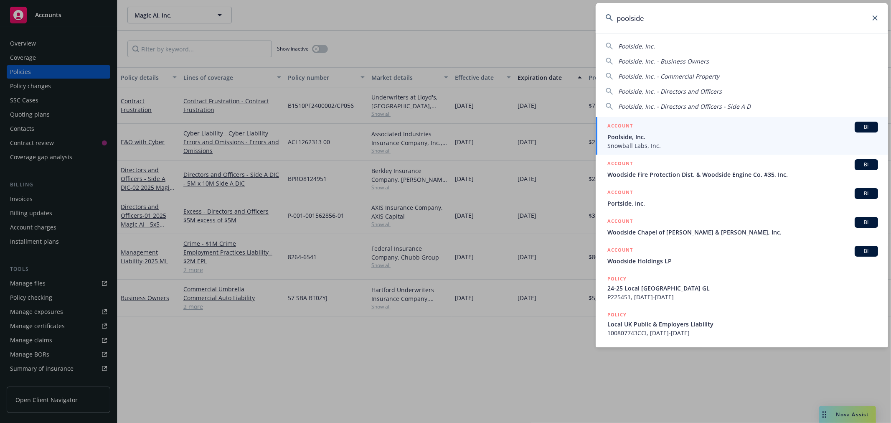
click at [622, 142] on span "Snowball Labs, Inc." at bounding box center [742, 145] width 271 height 9
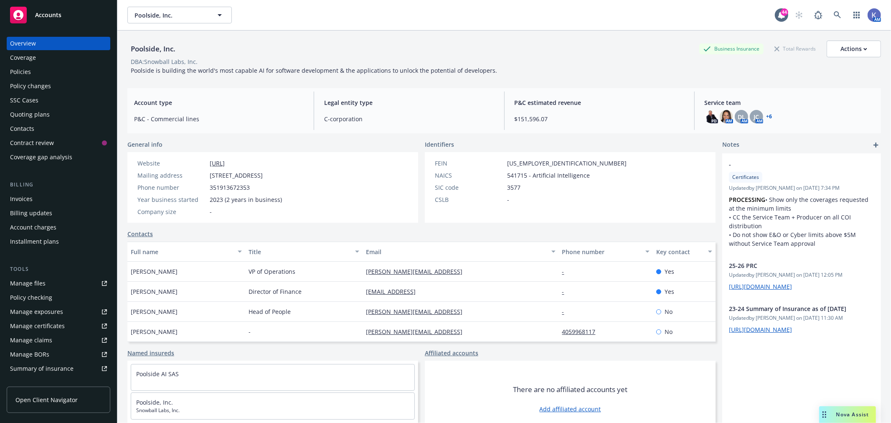
click at [40, 71] on div "Policies" at bounding box center [58, 71] width 97 height 13
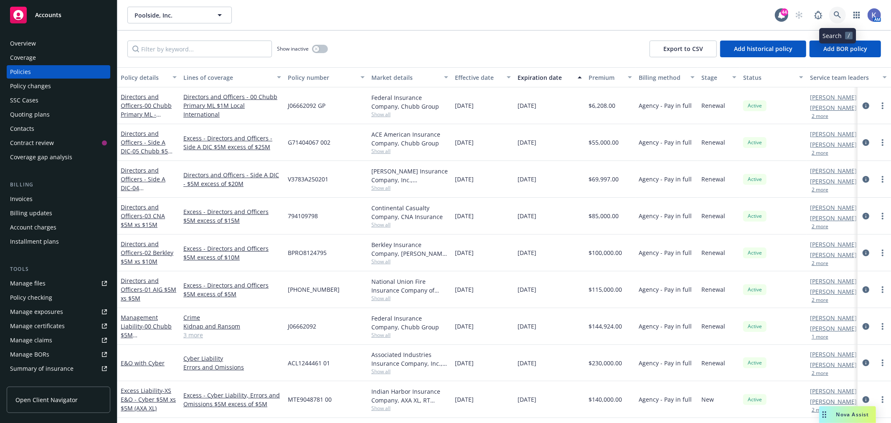
click at [836, 14] on icon at bounding box center [838, 15] width 8 height 8
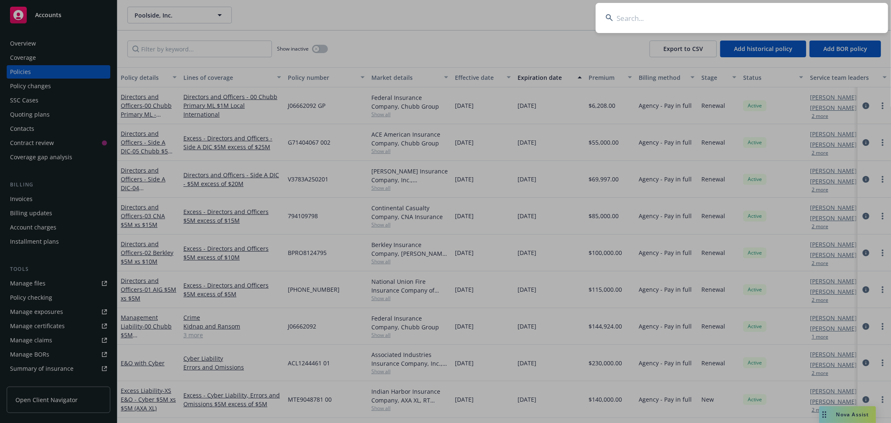
click at [786, 18] on input at bounding box center [742, 18] width 292 height 30
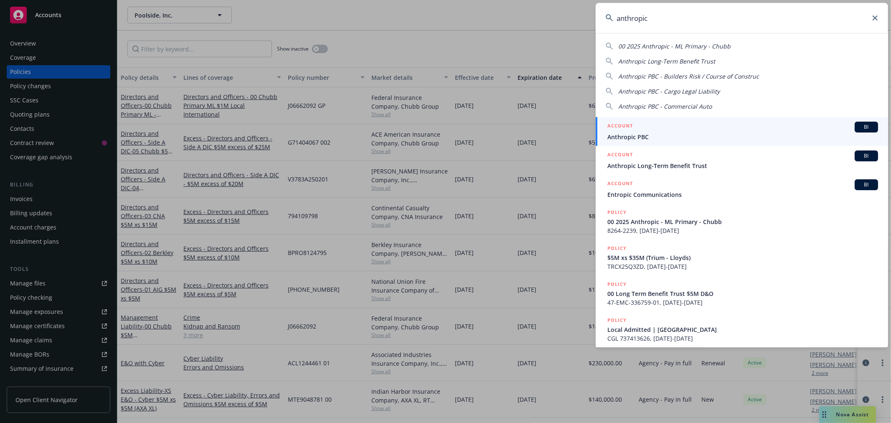
click at [660, 134] on span "Anthropic PBC" at bounding box center [742, 136] width 271 height 9
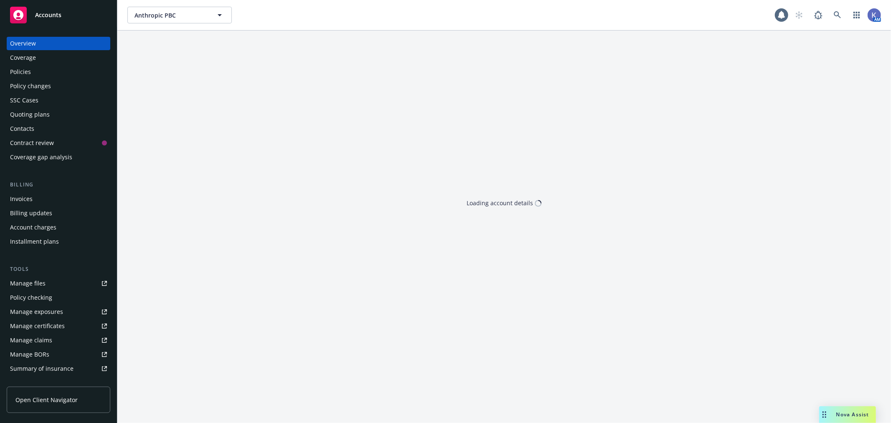
click at [39, 70] on div "Policies" at bounding box center [58, 71] width 97 height 13
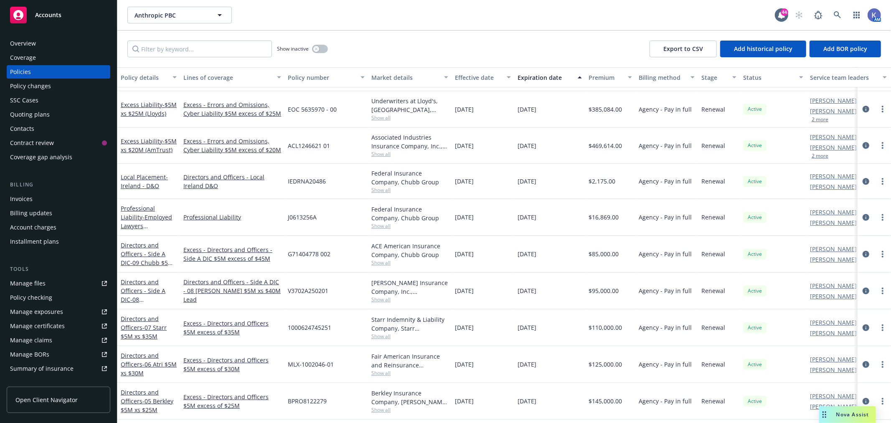
scroll to position [139, 0]
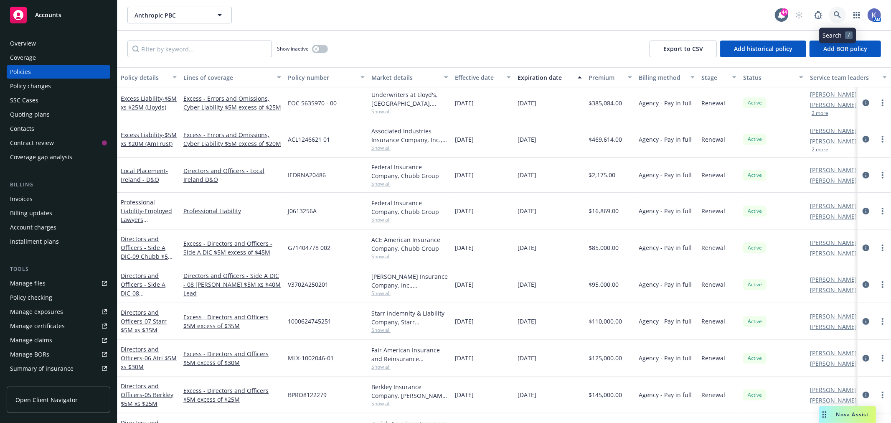
click at [837, 13] on icon at bounding box center [838, 15] width 8 height 8
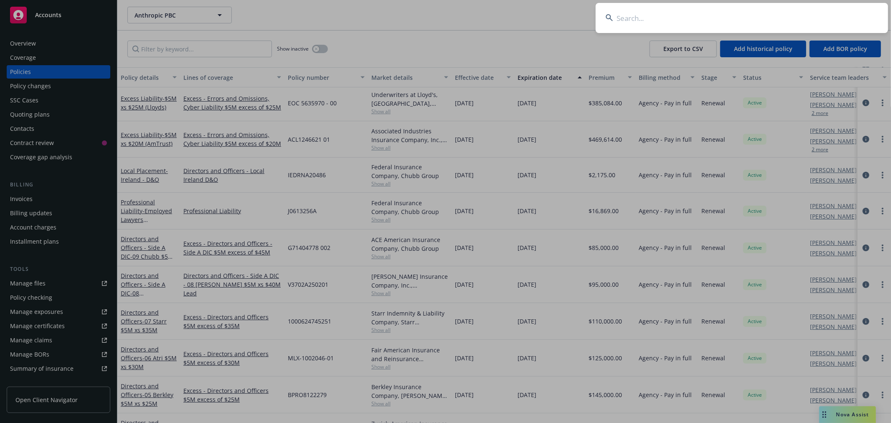
click at [753, 15] on input at bounding box center [742, 18] width 292 height 30
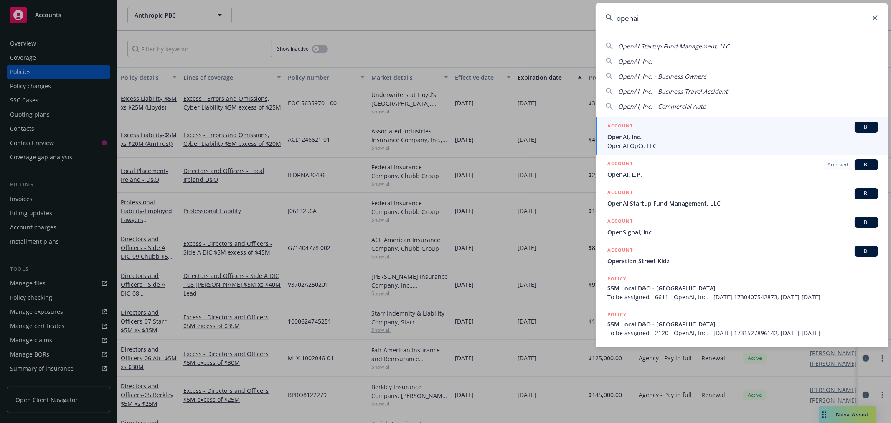
click at [654, 136] on span "OpenAI, Inc." at bounding box center [742, 136] width 271 height 9
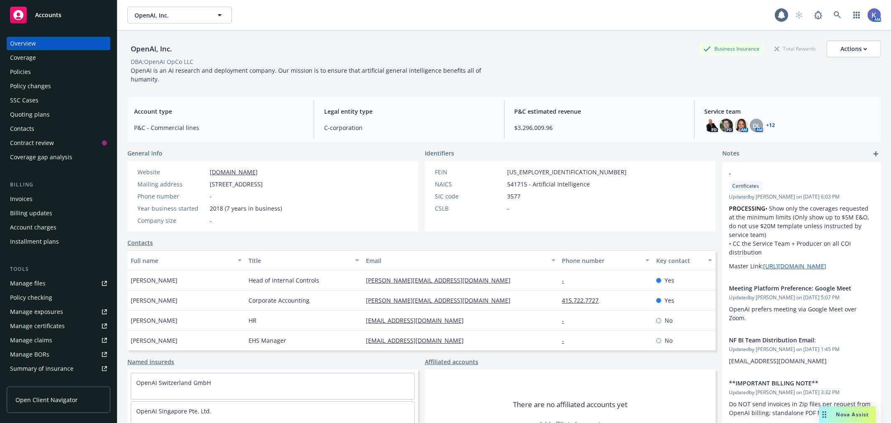
click at [51, 77] on div "Policies" at bounding box center [58, 71] width 97 height 13
